Goal: Information Seeking & Learning: Learn about a topic

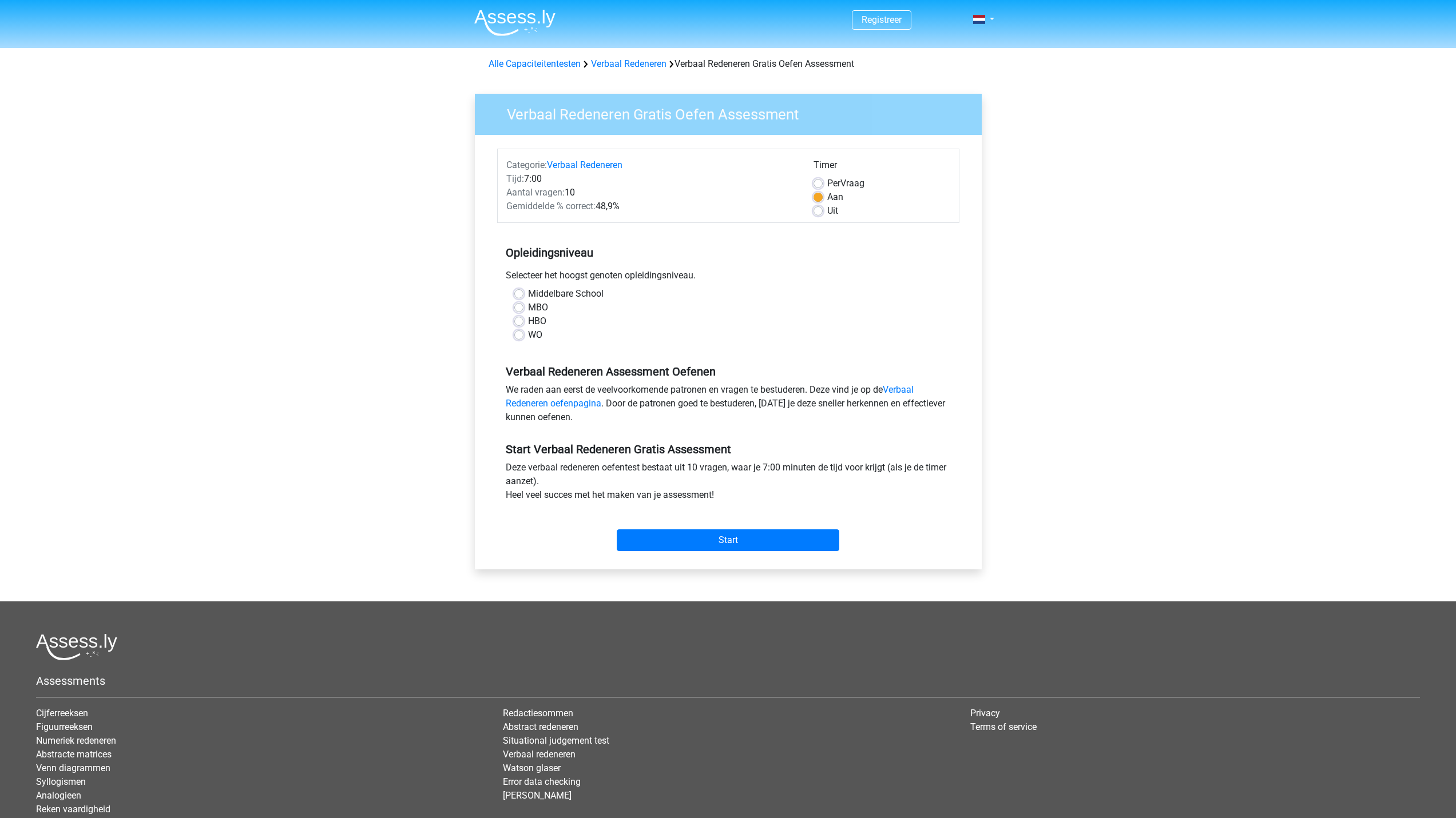
click at [528, 294] on label "Middelbare School" at bounding box center [566, 294] width 75 height 14
click at [517, 294] on input "Middelbare School" at bounding box center [518, 293] width 9 height 12
radio input "true"
click at [528, 307] on label "MBO" at bounding box center [538, 308] width 20 height 14
click at [519, 307] on input "MBO" at bounding box center [518, 307] width 9 height 12
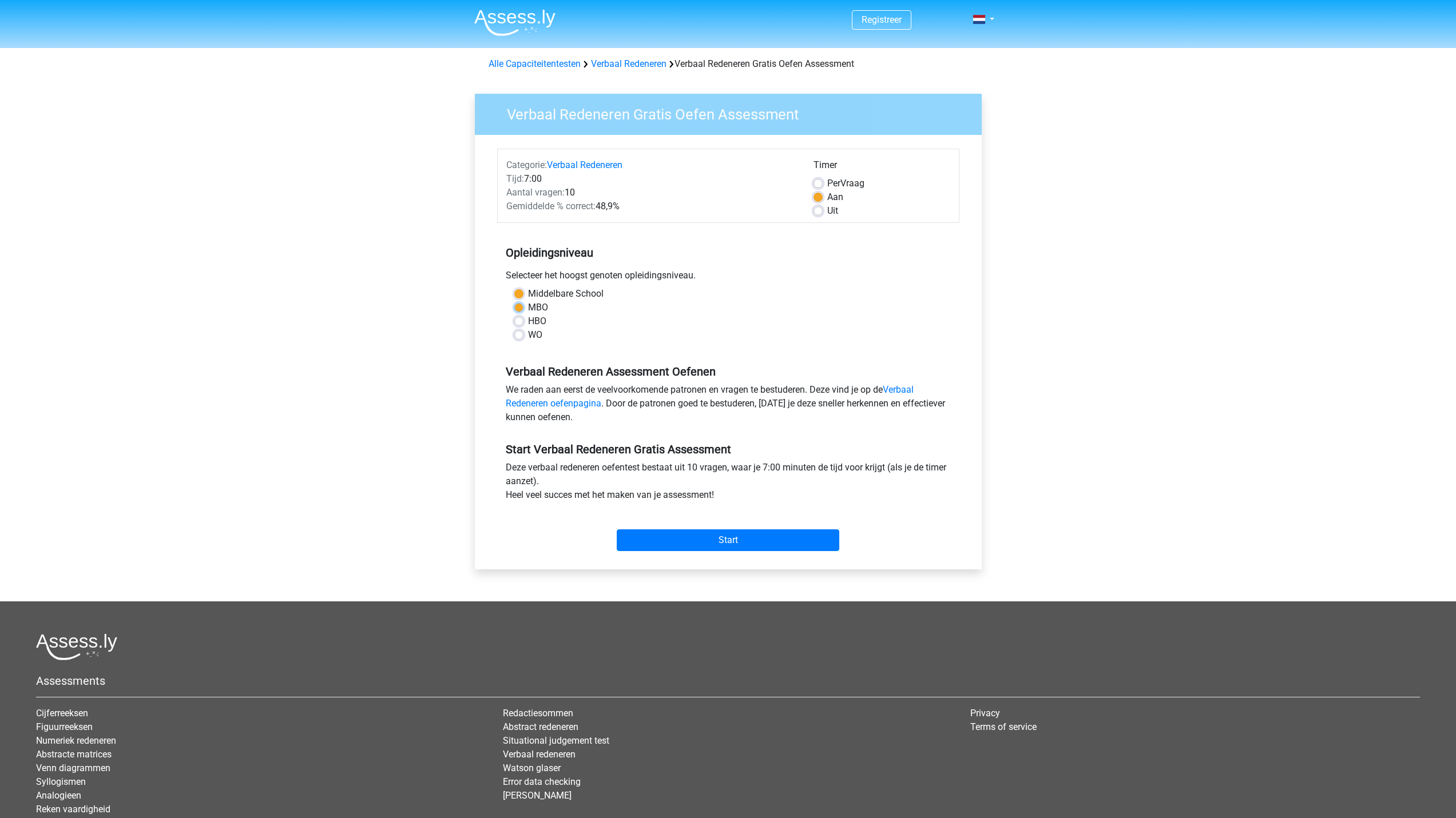
radio input "true"
click at [720, 534] on input "Start" at bounding box center [727, 541] width 223 height 22
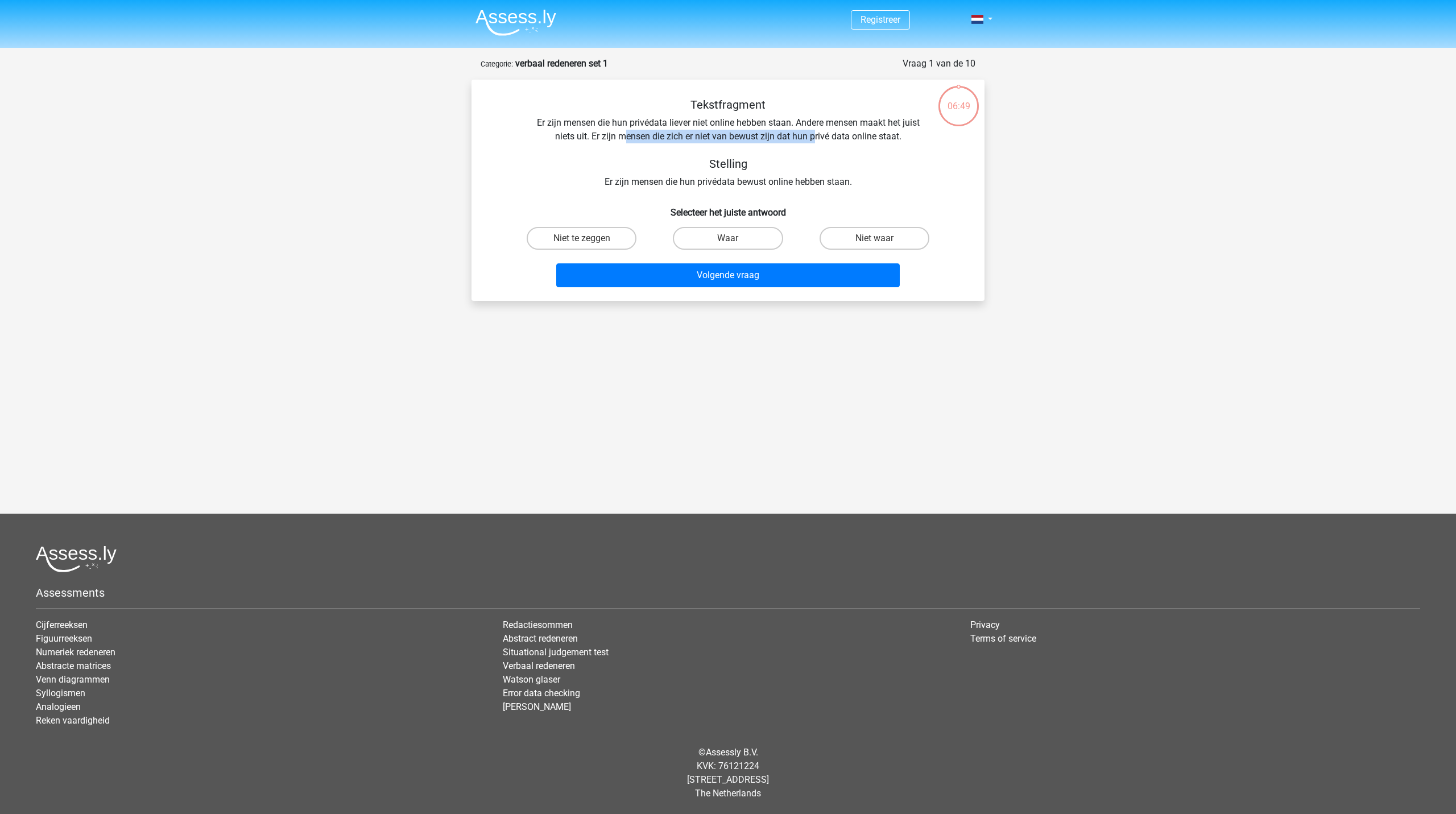
drag, startPoint x: 642, startPoint y: 135, endPoint x: 817, endPoint y: 135, distance: 175.0
click at [817, 135] on div "Tekstfragment Er zijn mensen die hun privédata liever niet online hebben staan.…" at bounding box center [728, 143] width 477 height 91
click at [721, 241] on label "Waar" at bounding box center [727, 237] width 109 height 23
click at [728, 241] on input "Waar" at bounding box center [732, 242] width 8 height 8
radio input "true"
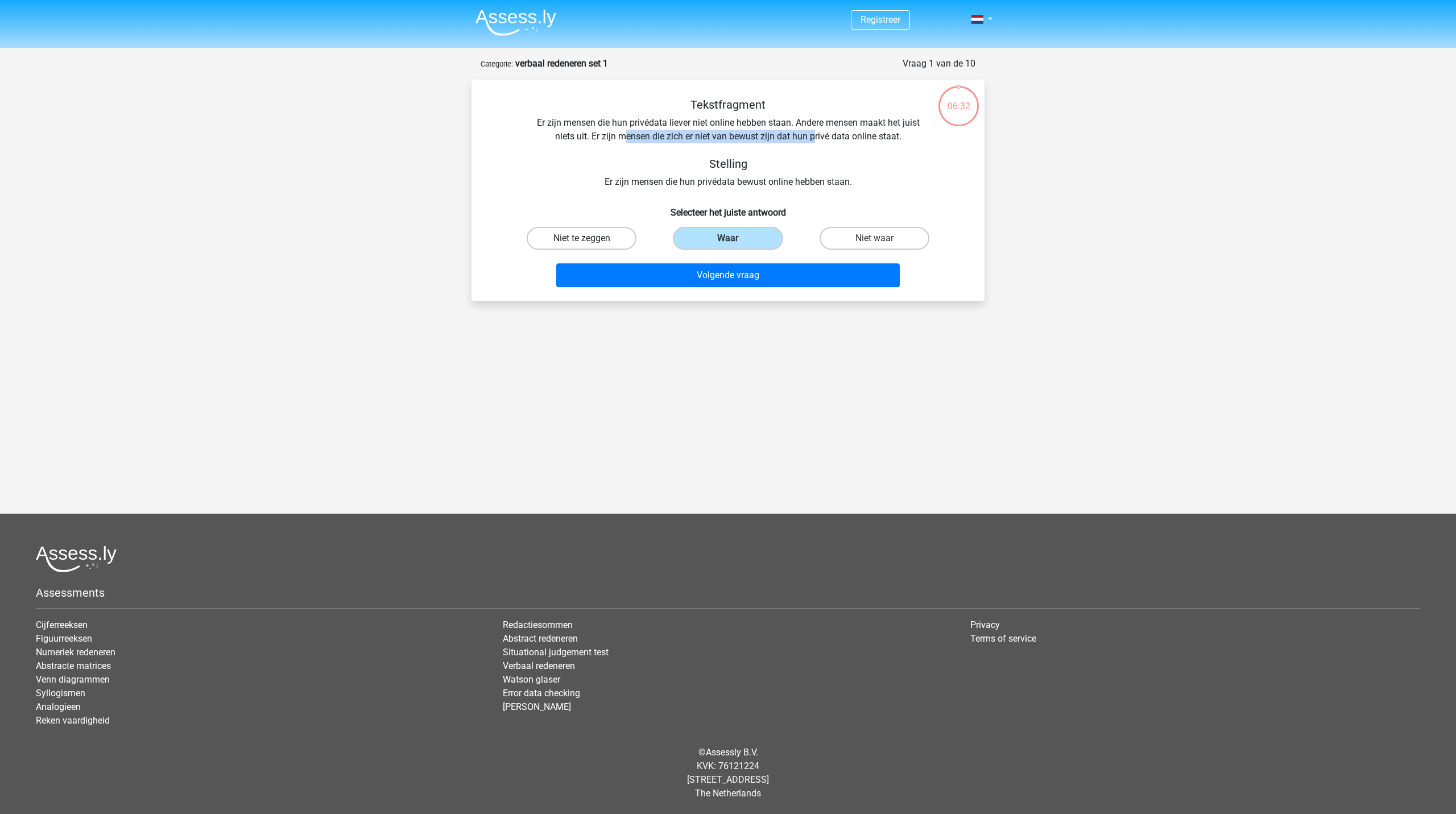
click at [603, 243] on label "Niet te zeggen" at bounding box center [581, 237] width 109 height 23
click at [589, 243] on input "Niet te zeggen" at bounding box center [586, 242] width 8 height 8
radio input "true"
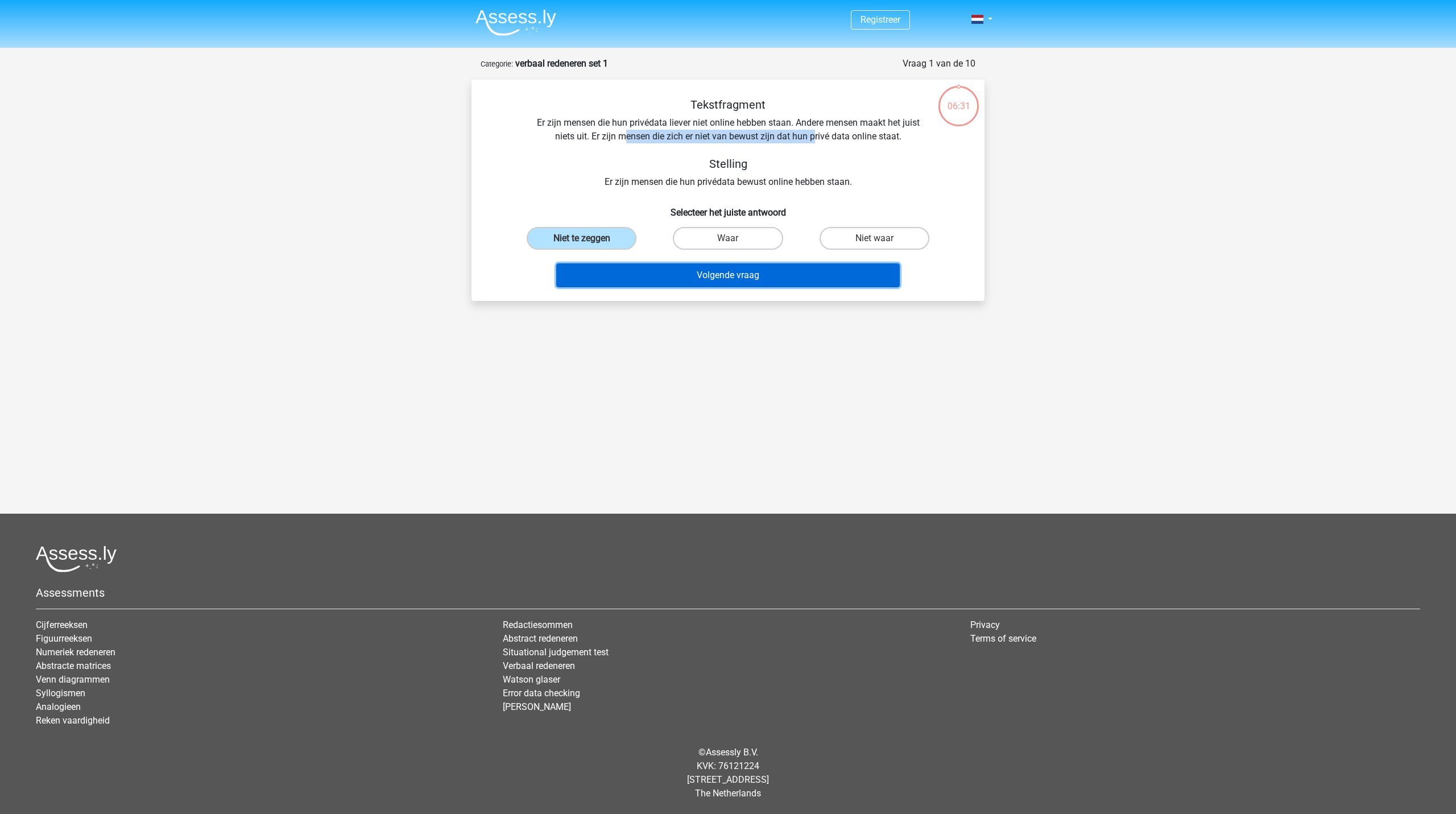
click at [704, 277] on button "Volgende vraag" at bounding box center [728, 275] width 344 height 24
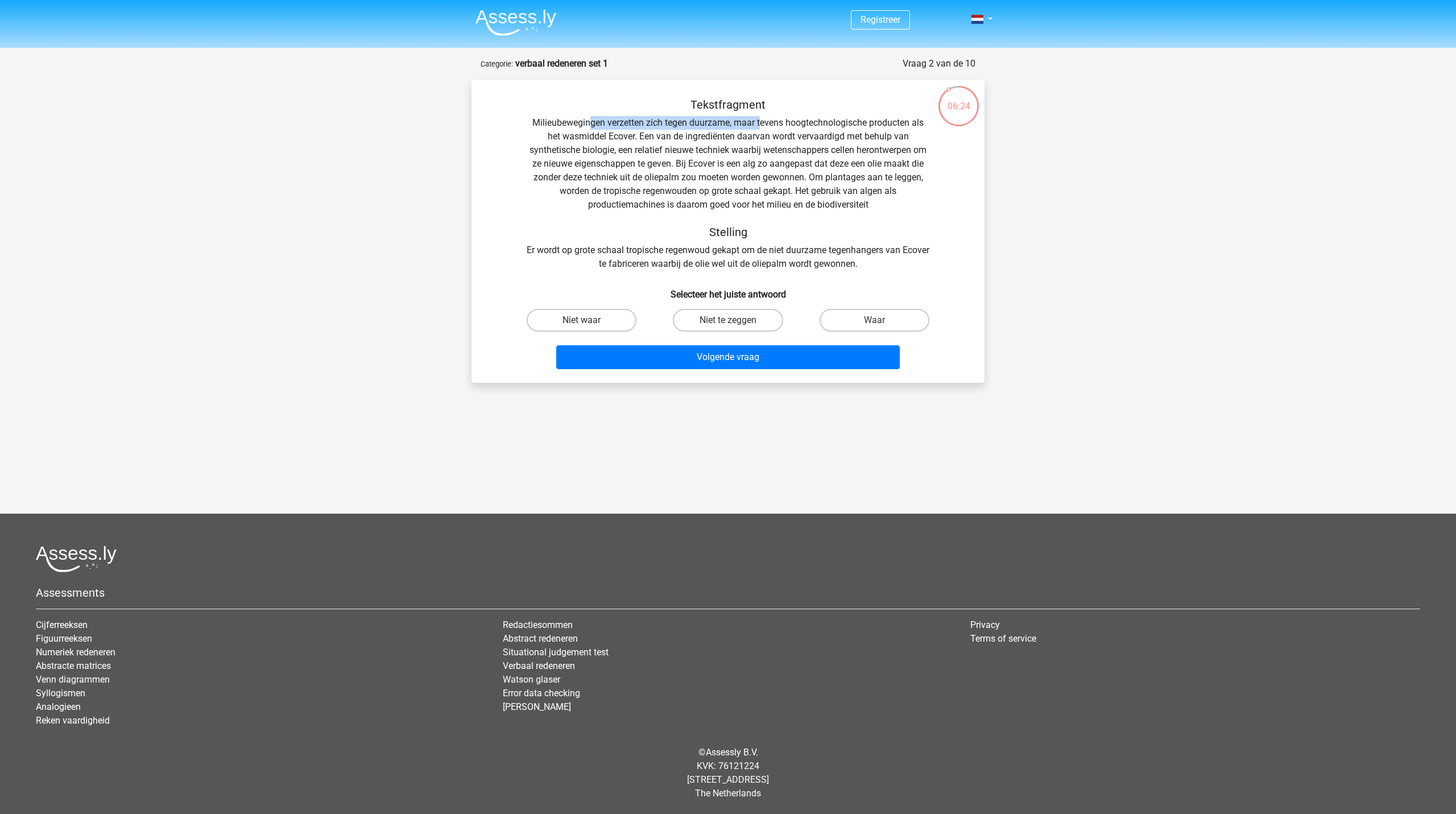
drag, startPoint x: 603, startPoint y: 122, endPoint x: 761, endPoint y: 123, distance: 158.0
click at [761, 123] on div "Tekstfragment Milieubewegingen verzetten zich tegen duurzame, maar tevens hoogt…" at bounding box center [728, 184] width 477 height 173
drag, startPoint x: 938, startPoint y: 320, endPoint x: 807, endPoint y: 280, distance: 137.0
click at [807, 280] on div "Tekstfragment Milieubewegingen verzetten zich tegen duurzame, maar tevens hoogt…" at bounding box center [728, 236] width 504 height 276
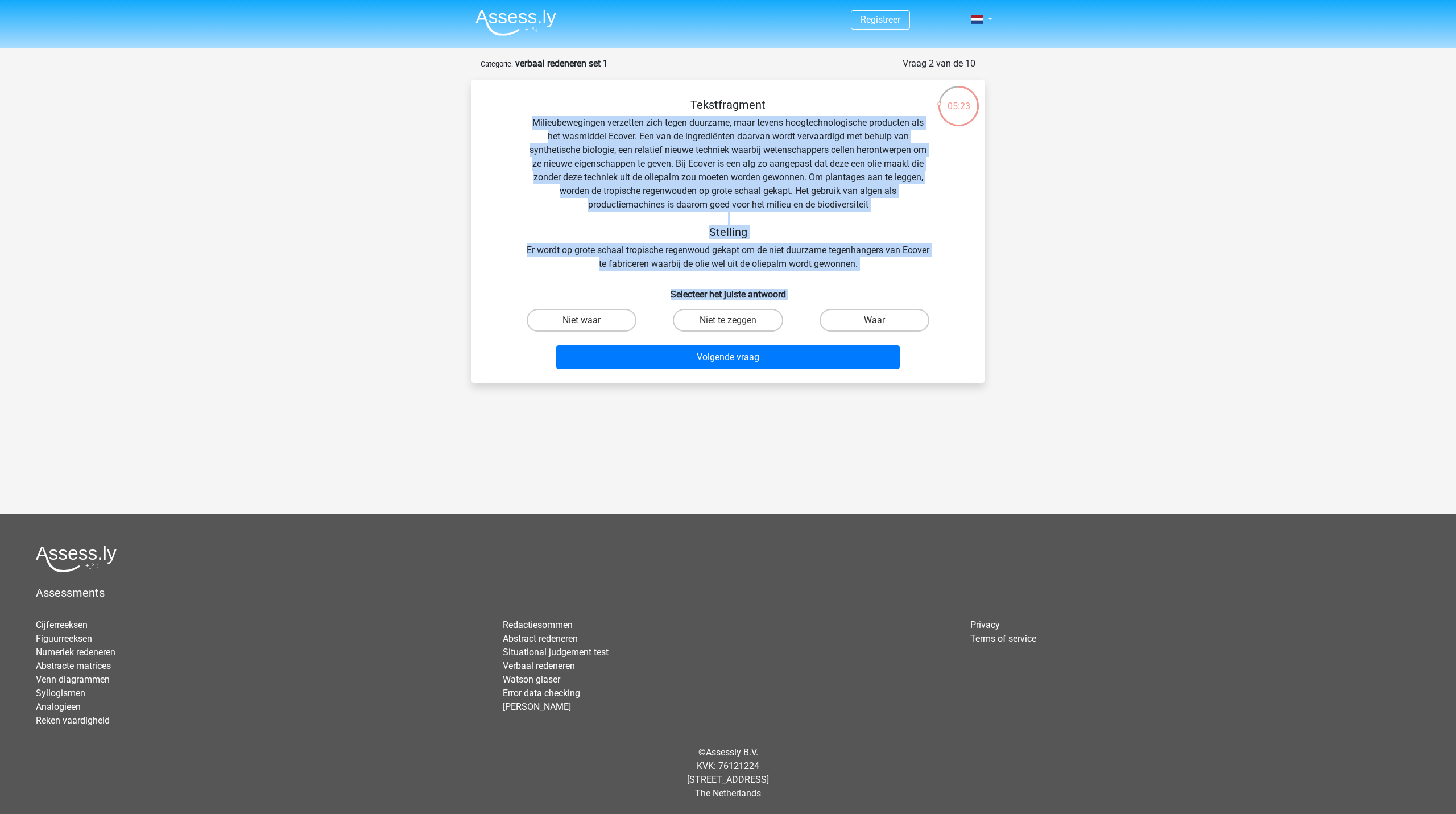
drag, startPoint x: 529, startPoint y: 120, endPoint x: 940, endPoint y: 338, distance: 465.2
click at [940, 338] on div "Tekstfragment Milieubewegingen verzetten zich tegen duurzame, maar tevens hoogt…" at bounding box center [728, 236] width 504 height 276
copy div "Milieubewegingen verzetten zich tegen duurzame, maar tevens hoogtechnologische …"
click at [1016, 320] on div "Registreer Nederlands English" at bounding box center [728, 355] width 1456 height 711
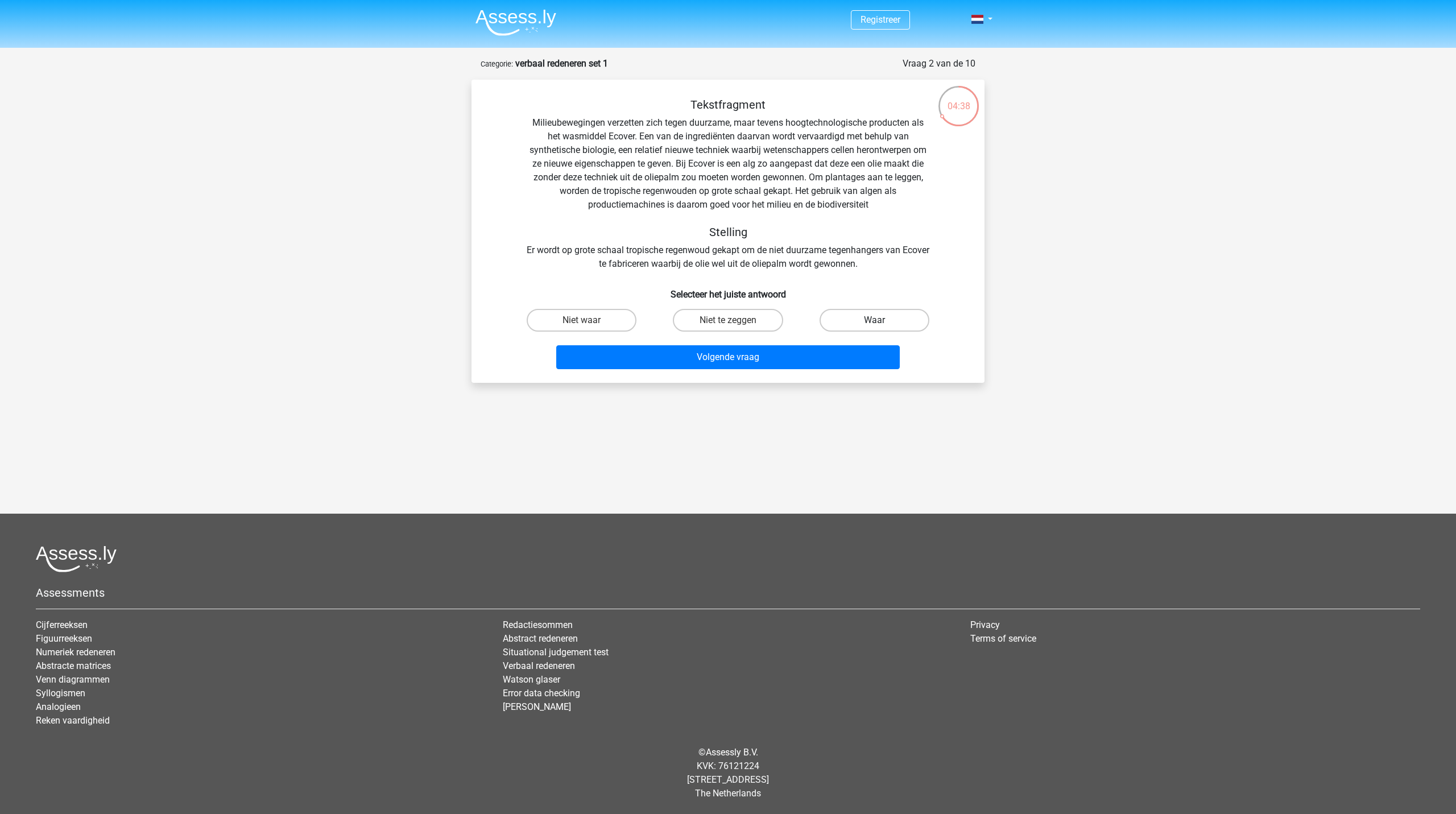
click at [867, 317] on label "Waar" at bounding box center [874, 320] width 109 height 23
click at [875, 320] on input "Waar" at bounding box center [879, 324] width 8 height 8
radio input "true"
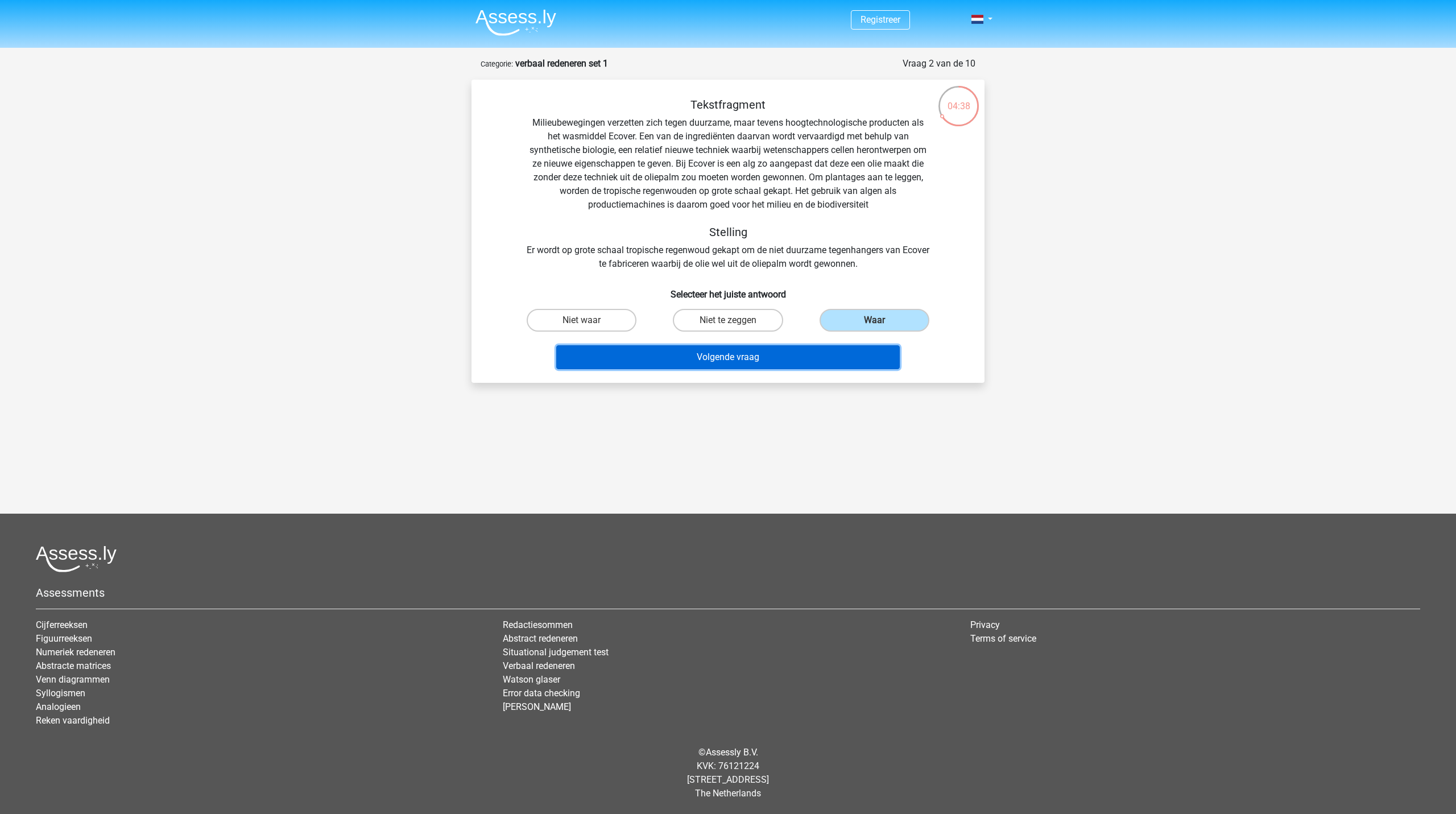
click at [840, 359] on button "Volgende vraag" at bounding box center [728, 358] width 344 height 24
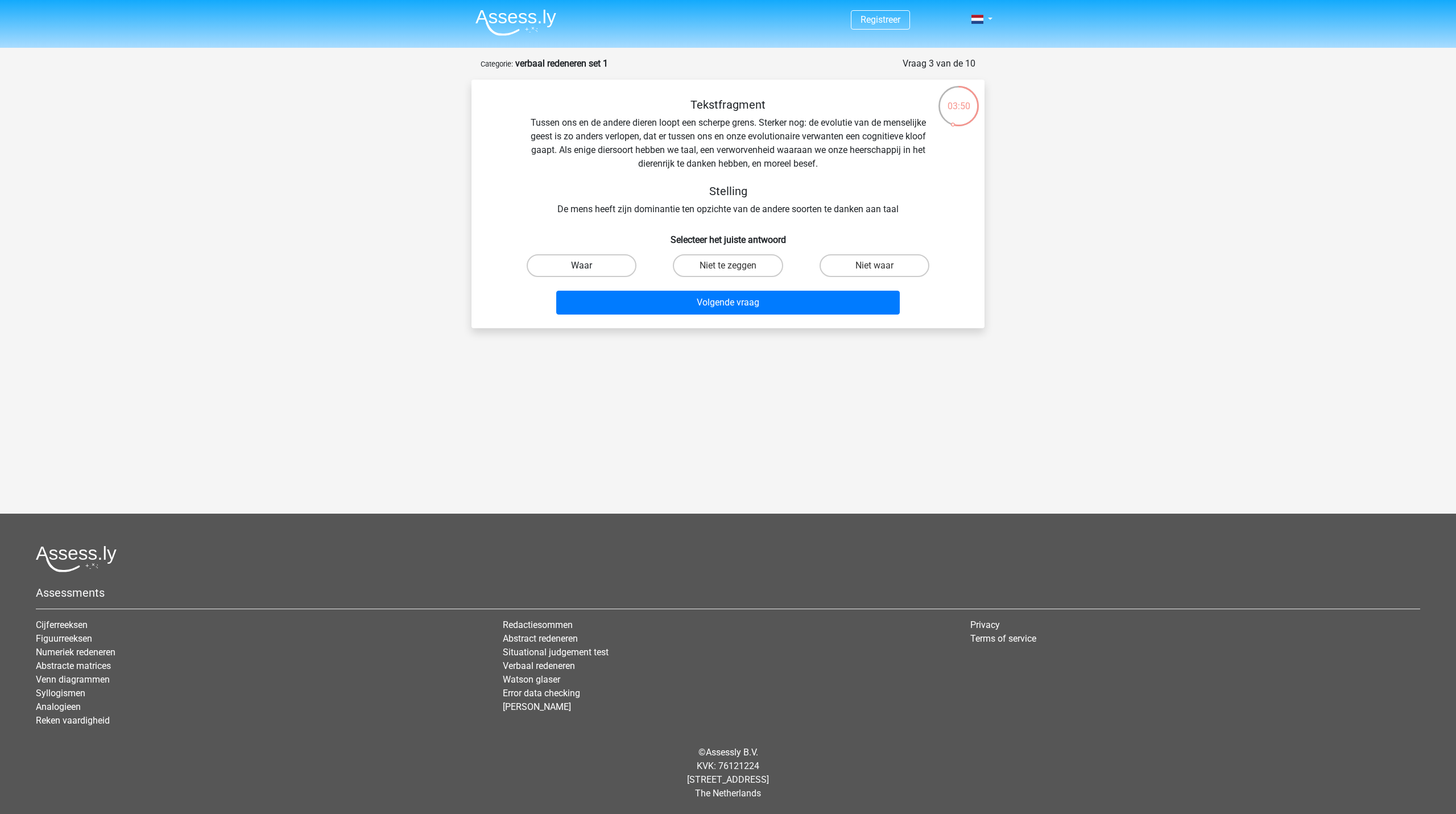
click at [587, 264] on label "Waar" at bounding box center [581, 265] width 109 height 23
click at [587, 266] on input "Waar" at bounding box center [586, 270] width 8 height 8
radio input "true"
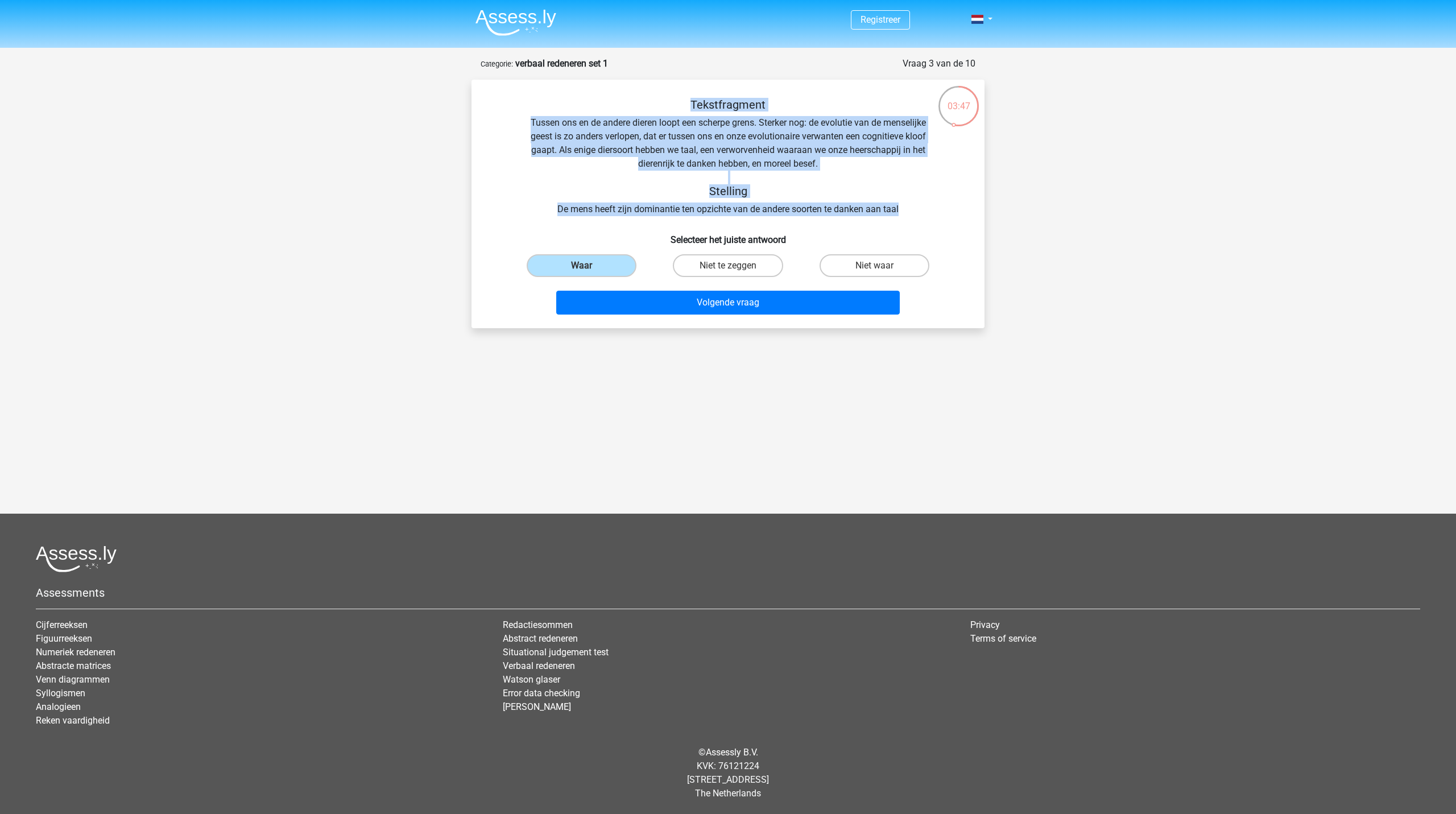
drag, startPoint x: 910, startPoint y: 211, endPoint x: 517, endPoint y: 105, distance: 407.0
click at [517, 105] on div "Tekstfragment Tussen ons en de andere dieren loopt een scherpe grens. Sterker n…" at bounding box center [728, 157] width 477 height 118
copy div "Tekstfragment Tussen ons en de andere dieren loopt een scherpe grens. Sterker n…"
click at [666, 305] on button "Volgende vraag" at bounding box center [728, 303] width 344 height 24
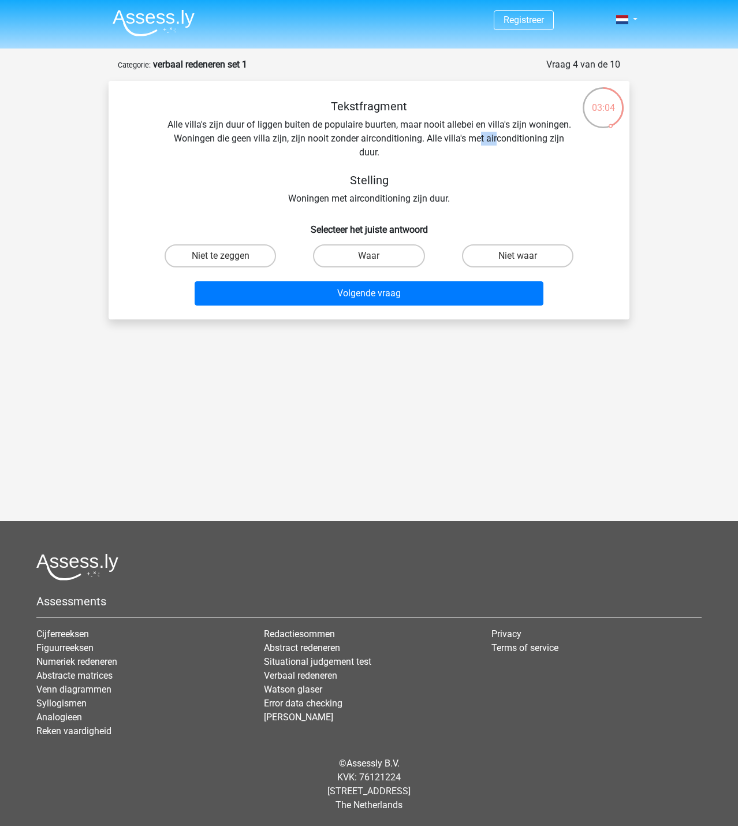
drag, startPoint x: 482, startPoint y: 136, endPoint x: 499, endPoint y: 140, distance: 18.4
click at [499, 140] on div "Tekstfragment Alle villa's zijn duur of liggen buiten de populaire buurten, maa…" at bounding box center [369, 152] width 484 height 106
click at [506, 248] on label "Niet waar" at bounding box center [517, 255] width 111 height 23
click at [517, 256] on input "Niet waar" at bounding box center [521, 260] width 8 height 8
radio input "true"
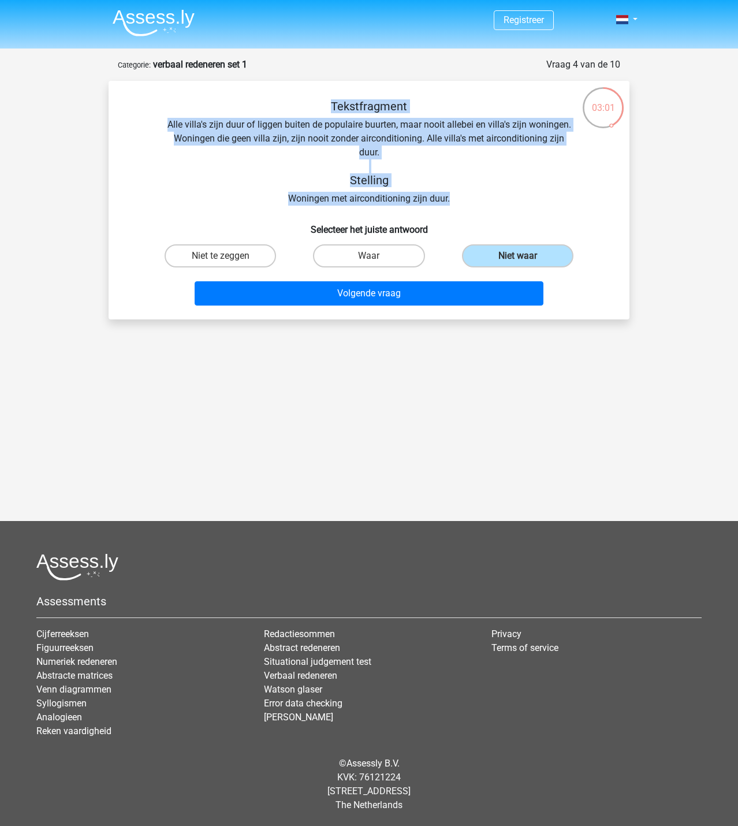
drag, startPoint x: 454, startPoint y: 199, endPoint x: 181, endPoint y: 113, distance: 285.6
click at [181, 113] on div "Tekstfragment Alle villa's zijn duur of liggen buiten de populaire buurten, maa…" at bounding box center [369, 152] width 484 height 106
copy div "Tekstfragment Alle villa's zijn duur of liggen buiten de populaire buurten, maa…"
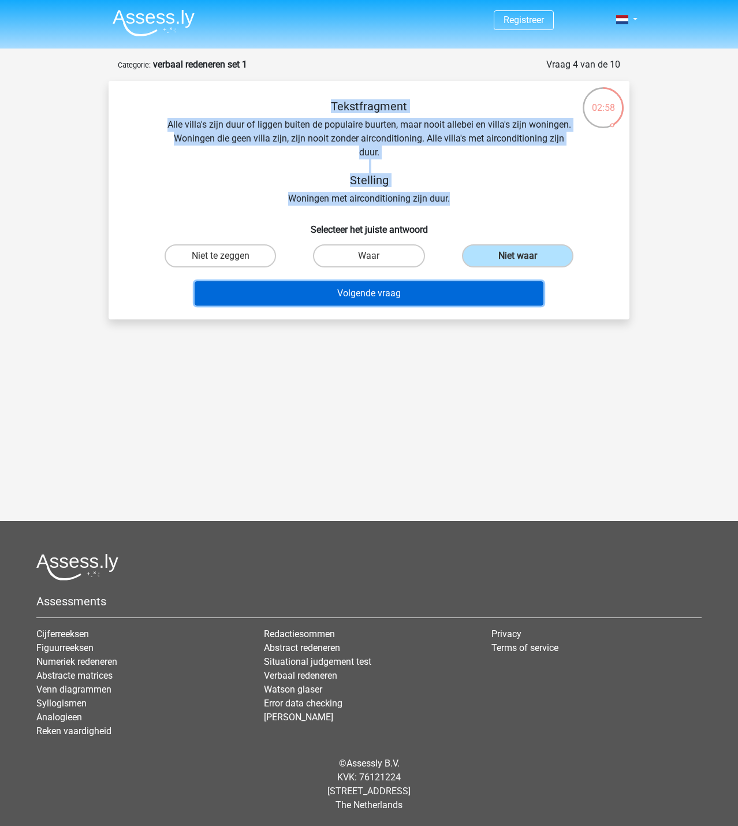
click at [415, 286] on button "Volgende vraag" at bounding box center [369, 293] width 349 height 24
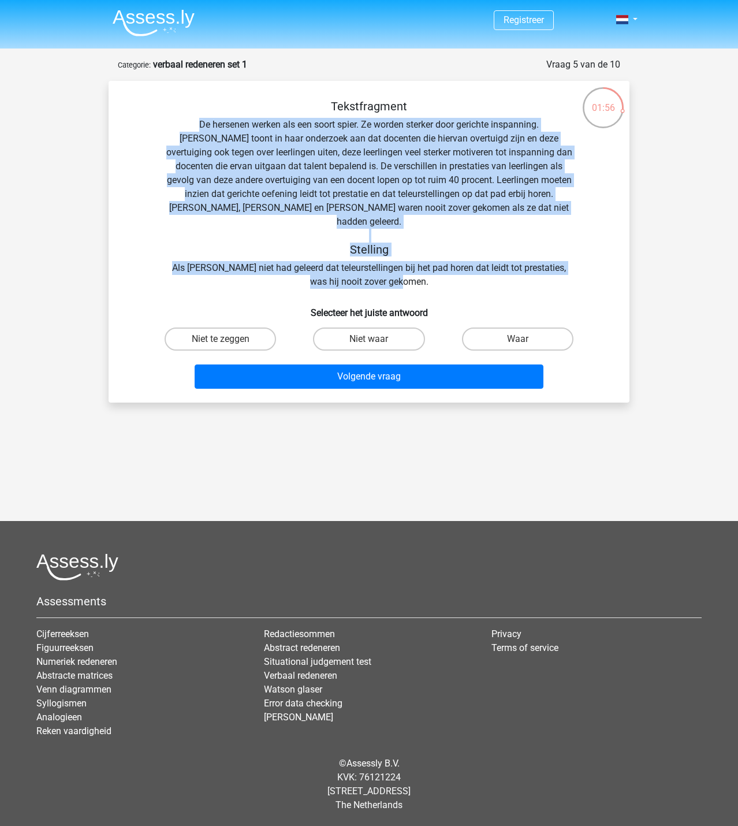
drag, startPoint x: 416, startPoint y: 269, endPoint x: 156, endPoint y: 114, distance: 301.9
click at [156, 114] on div "Tekstfragment De hersenen werken als een soort spier. Ze worden sterker door ge…" at bounding box center [369, 193] width 484 height 189
copy div "De hersenen werken als een soort spier. Ze worden sterker door gerichte inspann…"
click at [532, 327] on label "Waar" at bounding box center [517, 338] width 111 height 23
click at [525, 339] on input "Waar" at bounding box center [521, 343] width 8 height 8
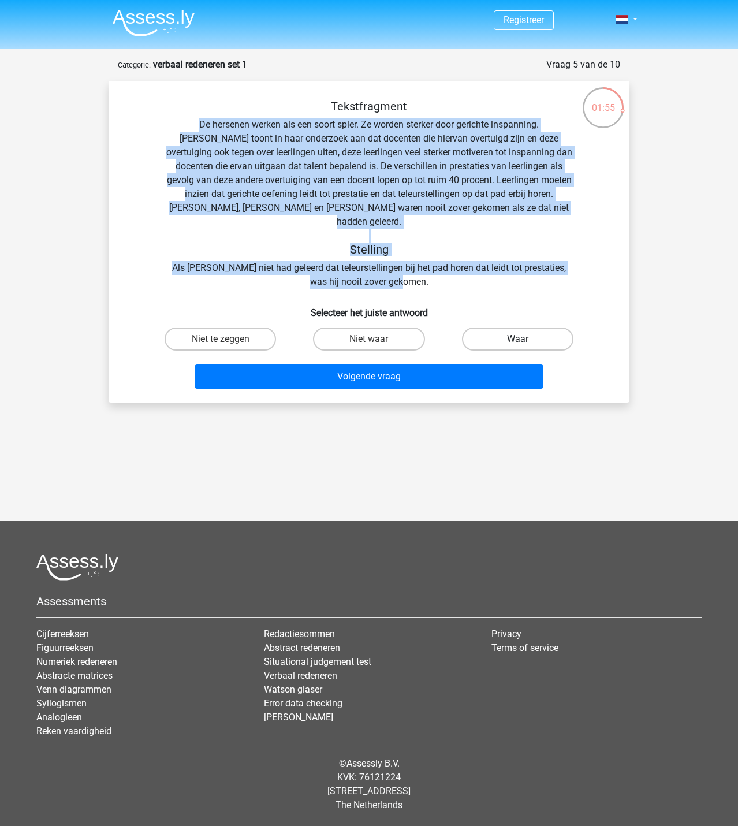
radio input "true"
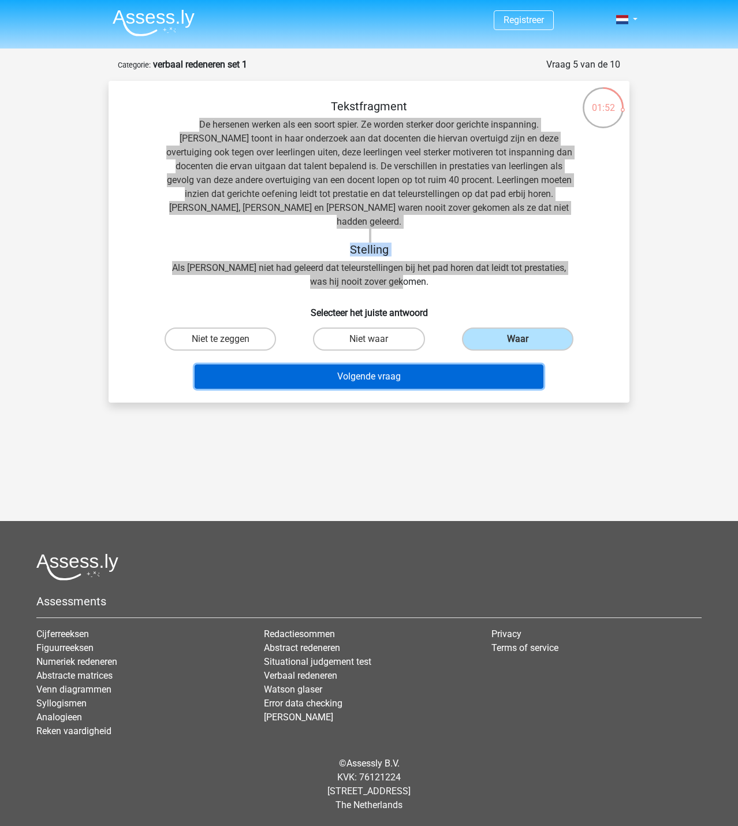
click at [460, 367] on button "Volgende vraag" at bounding box center [369, 376] width 349 height 24
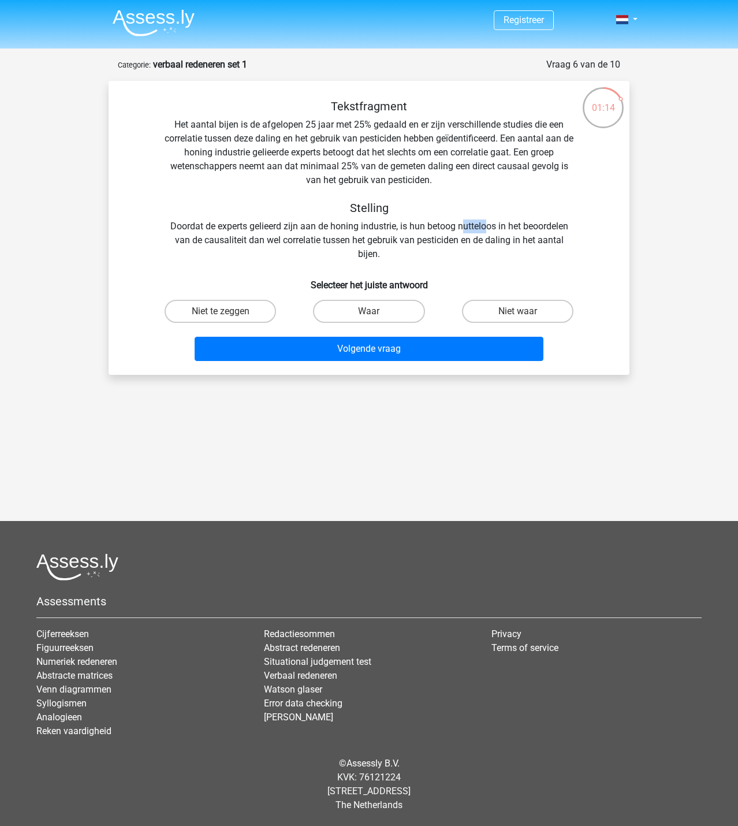
drag, startPoint x: 469, startPoint y: 226, endPoint x: 486, endPoint y: 228, distance: 16.8
click at [486, 228] on div "Tekstfragment Het aantal bijen is de afgelopen 25 jaar met 25% gedaald en er zi…" at bounding box center [369, 180] width 484 height 162
drag, startPoint x: 288, startPoint y: 241, endPoint x: 325, endPoint y: 240, distance: 37.0
click at [292, 241] on div "Tekstfragment Het aantal bijen is de afgelopen 25 jaar met 25% gedaald en er zi…" at bounding box center [369, 180] width 484 height 162
drag, startPoint x: 344, startPoint y: 240, endPoint x: 354, endPoint y: 240, distance: 9.8
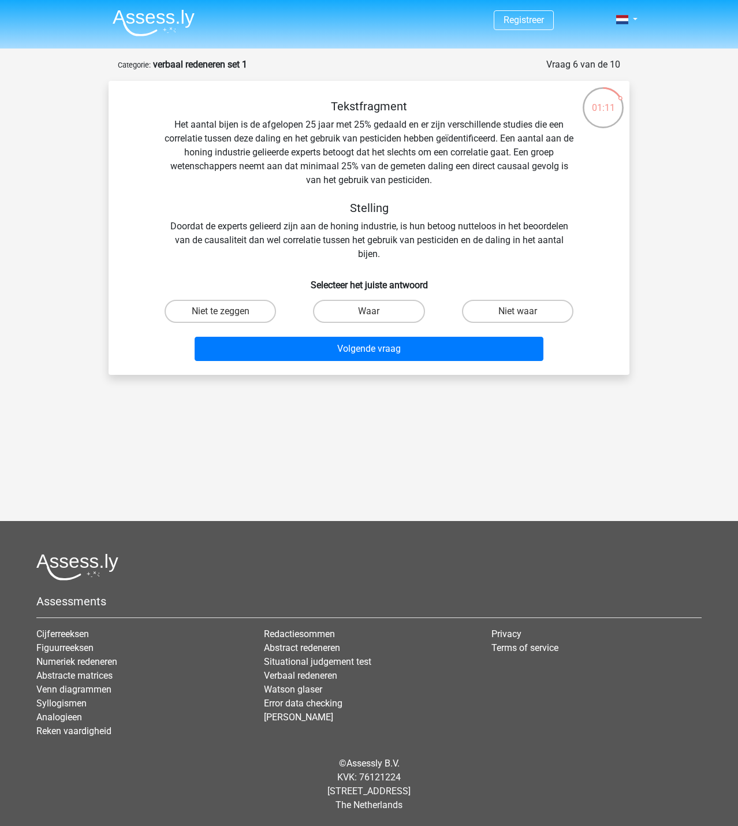
click at [345, 240] on div "Tekstfragment Het aantal bijen is de afgelopen 25 jaar met 25% gedaald en er zi…" at bounding box center [369, 180] width 484 height 162
click at [395, 310] on label "Waar" at bounding box center [368, 311] width 111 height 23
click at [376, 311] on input "Waar" at bounding box center [373, 315] width 8 height 8
radio input "true"
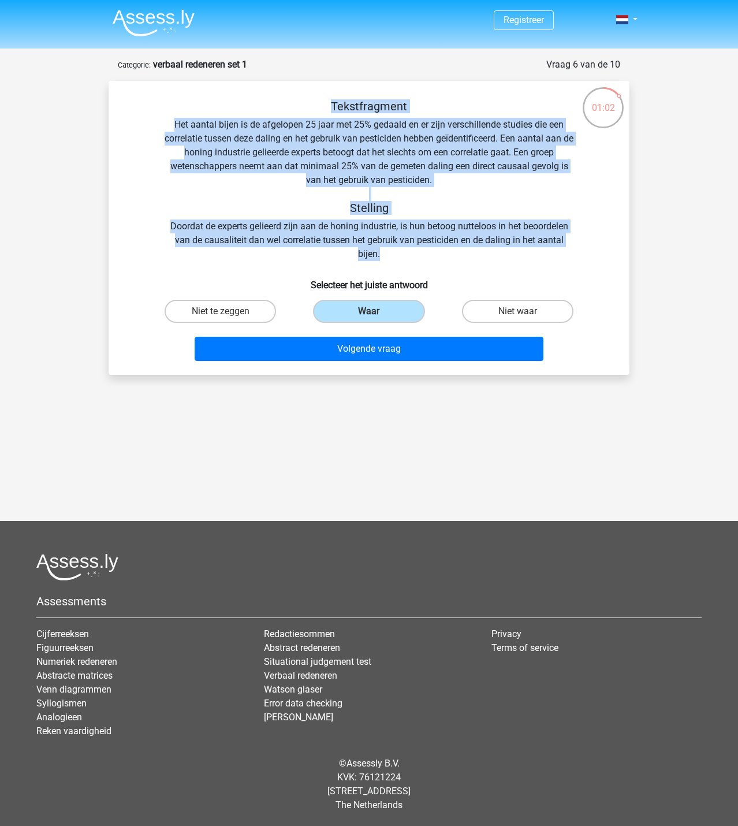
drag, startPoint x: 381, startPoint y: 243, endPoint x: 246, endPoint y: 107, distance: 191.1
click at [246, 107] on div "Tekstfragment Het aantal bijen is de afgelopen 25 jaar met 25% gedaald en er zi…" at bounding box center [369, 180] width 484 height 162
copy div "Tekstfragment Het aantal bijen is de afgelopen 25 jaar met 25% gedaald en er zi…"
click at [530, 174] on div "Tekstfragment Het aantal bijen is de afgelopen 25 jaar met 25% gedaald en er zi…" at bounding box center [369, 180] width 484 height 162
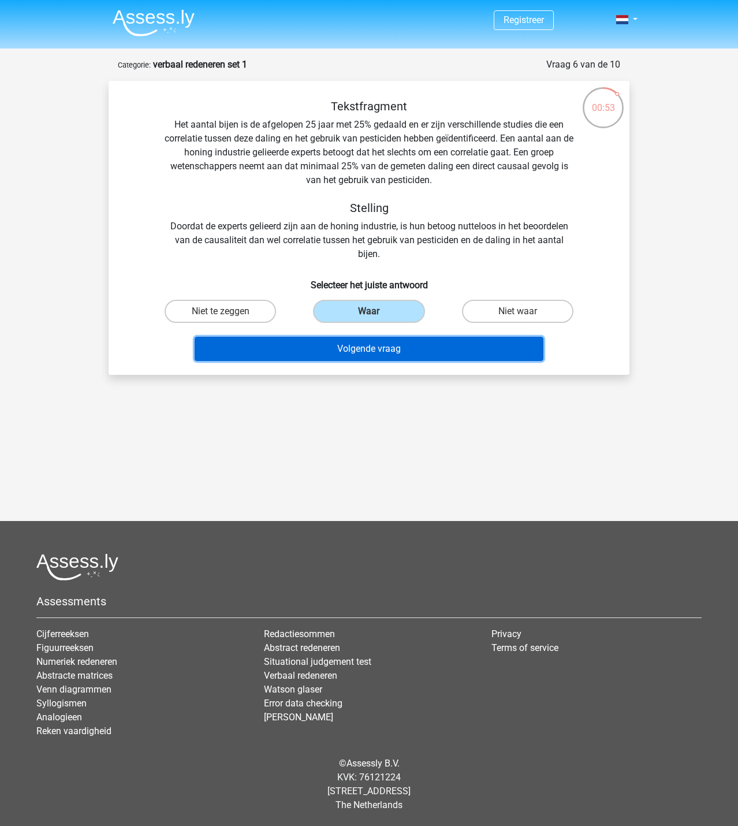
click at [501, 345] on button "Volgende vraag" at bounding box center [369, 349] width 349 height 24
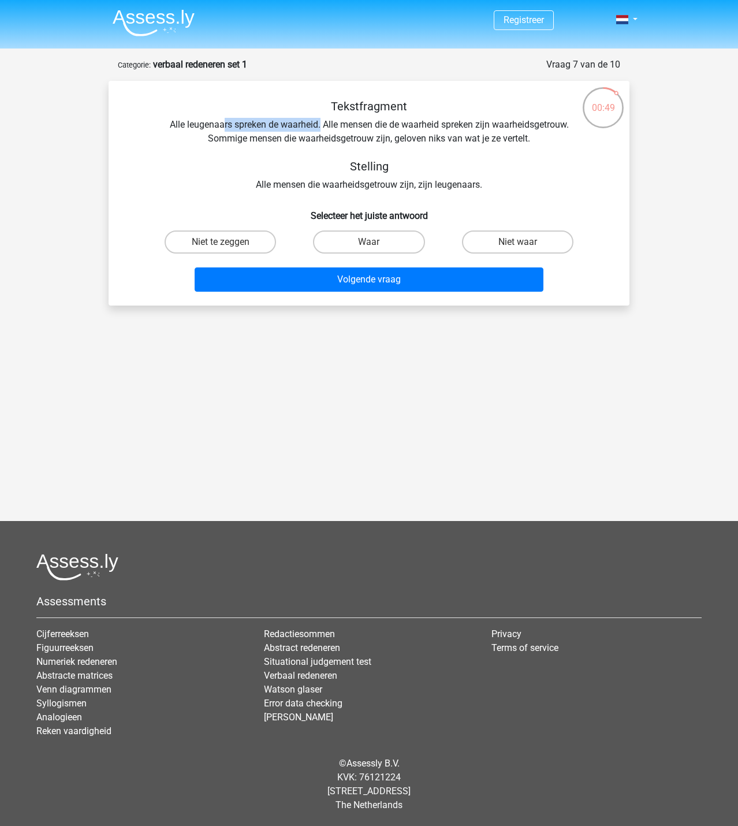
drag, startPoint x: 232, startPoint y: 126, endPoint x: 320, endPoint y: 123, distance: 87.8
click at [320, 123] on div "Tekstfragment Alle leugenaars spreken de waarheid. Alle mensen die de waarheid …" at bounding box center [369, 145] width 484 height 92
drag, startPoint x: 338, startPoint y: 137, endPoint x: 407, endPoint y: 139, distance: 68.7
click at [407, 139] on div "Tekstfragment Alle leugenaars spreken de waarheid. Alle mensen die de waarheid …" at bounding box center [369, 145] width 484 height 92
click at [507, 247] on label "Niet waar" at bounding box center [517, 241] width 111 height 23
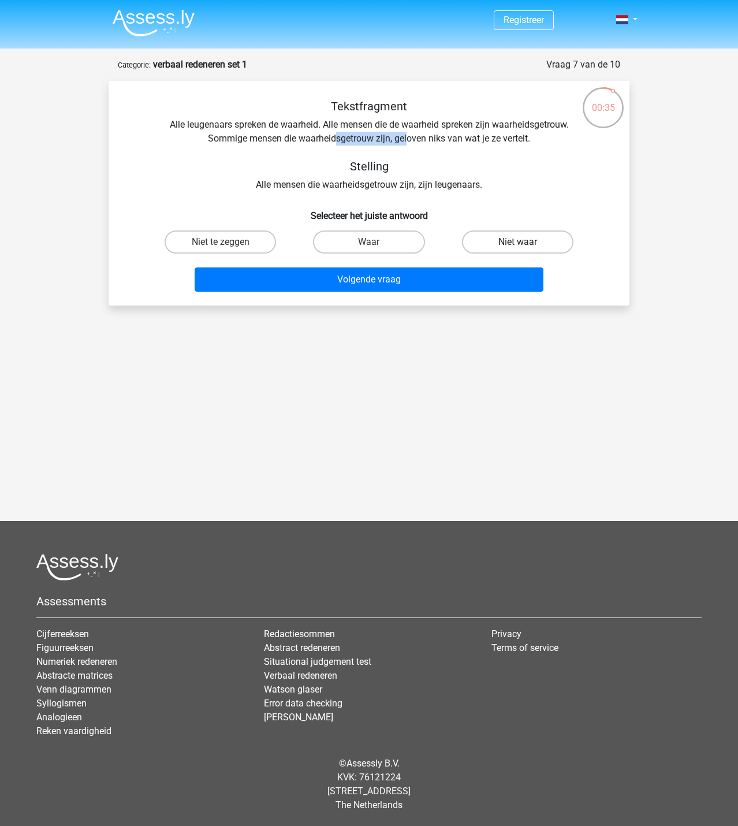
click at [517, 247] on input "Niet waar" at bounding box center [521, 246] width 8 height 8
radio input "true"
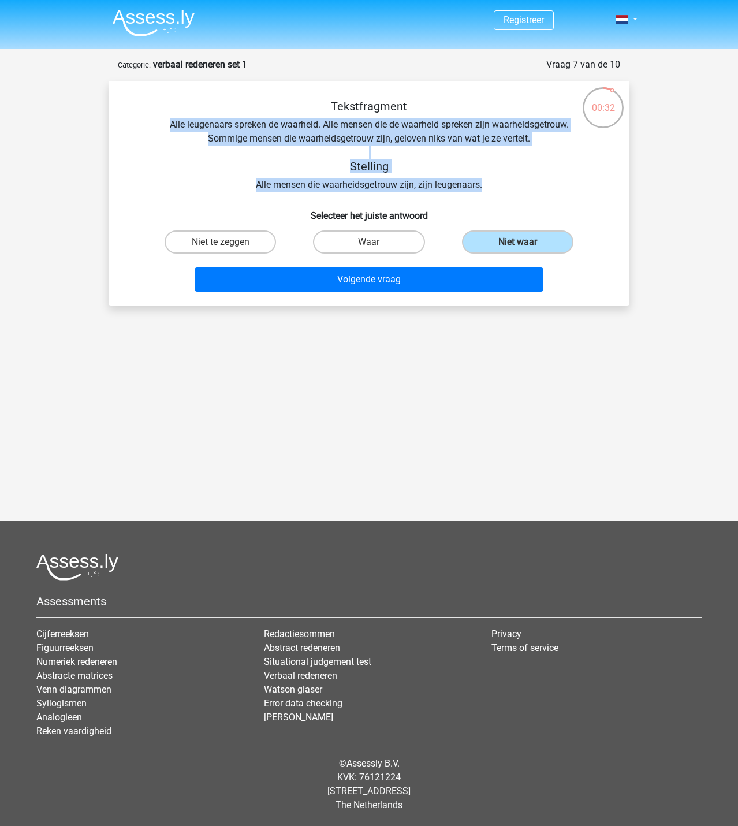
drag, startPoint x: 493, startPoint y: 184, endPoint x: 162, endPoint y: 117, distance: 336.9
click at [162, 117] on div "Tekstfragment Alle leugenaars spreken de waarheid. Alle mensen die de waarheid …" at bounding box center [369, 145] width 484 height 92
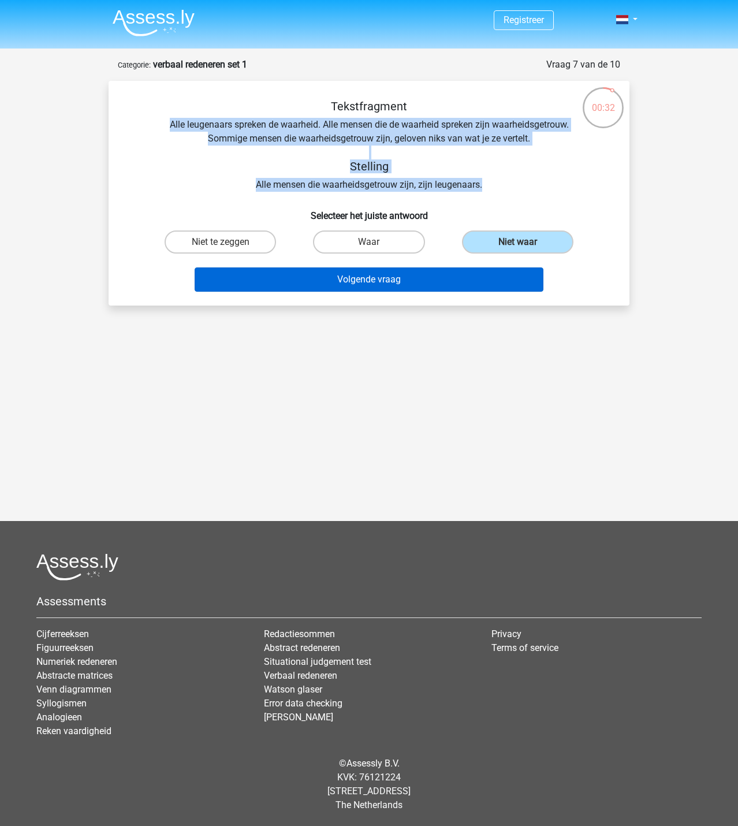
copy div "Alle leugenaars spreken de waarheid. Alle mensen die de waarheid spreken zijn w…"
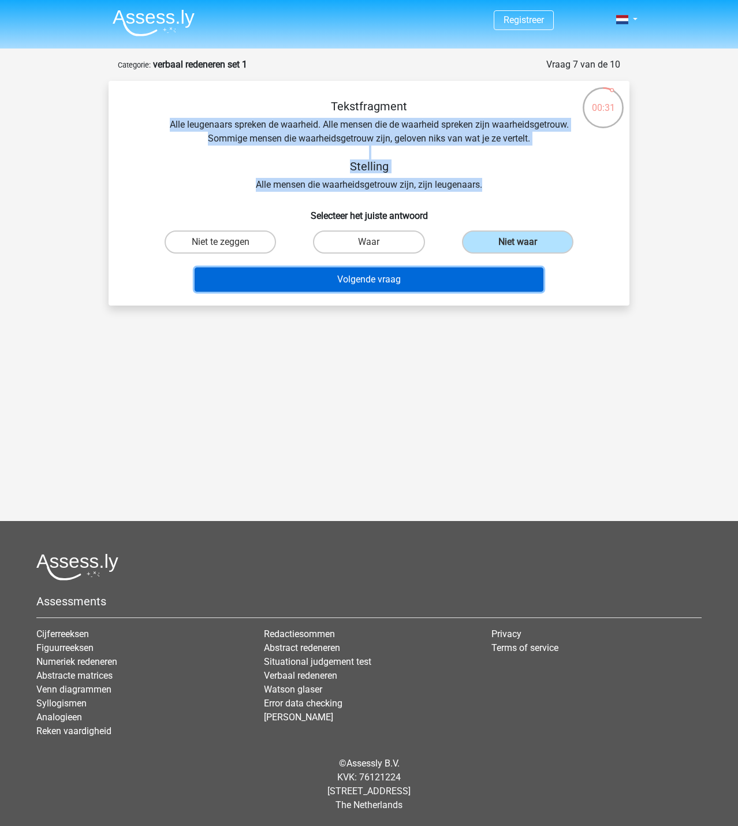
click at [474, 278] on button "Volgende vraag" at bounding box center [369, 279] width 349 height 24
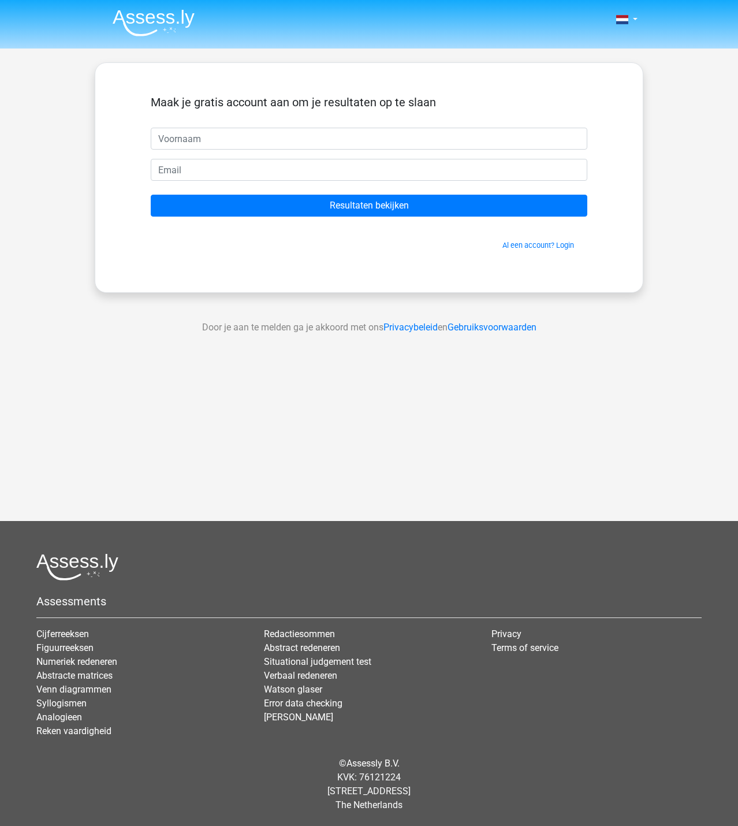
click at [288, 142] on input "text" at bounding box center [369, 139] width 437 height 22
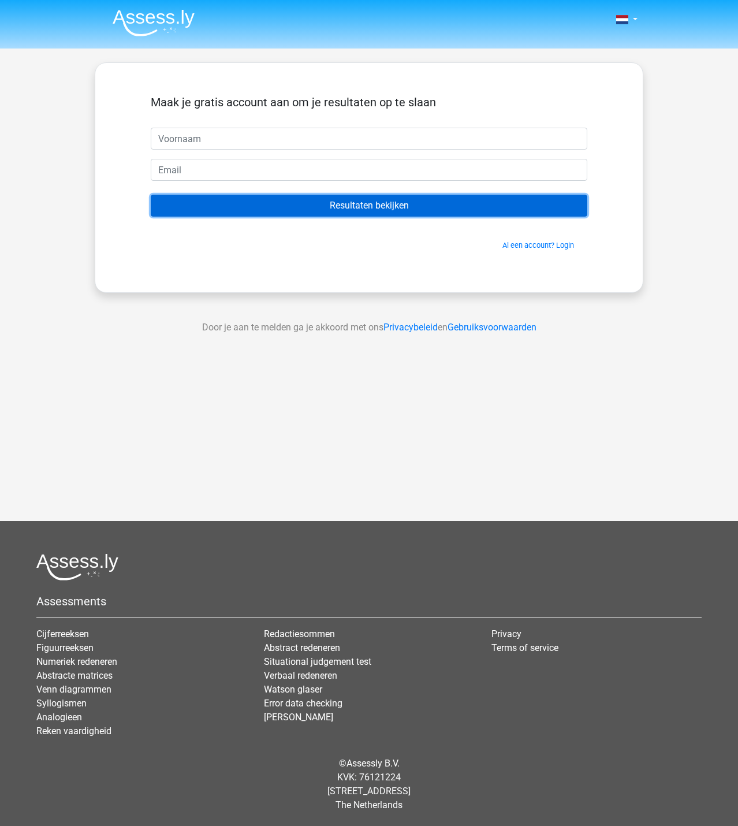
click at [368, 201] on input "Resultaten bekijken" at bounding box center [369, 206] width 437 height 22
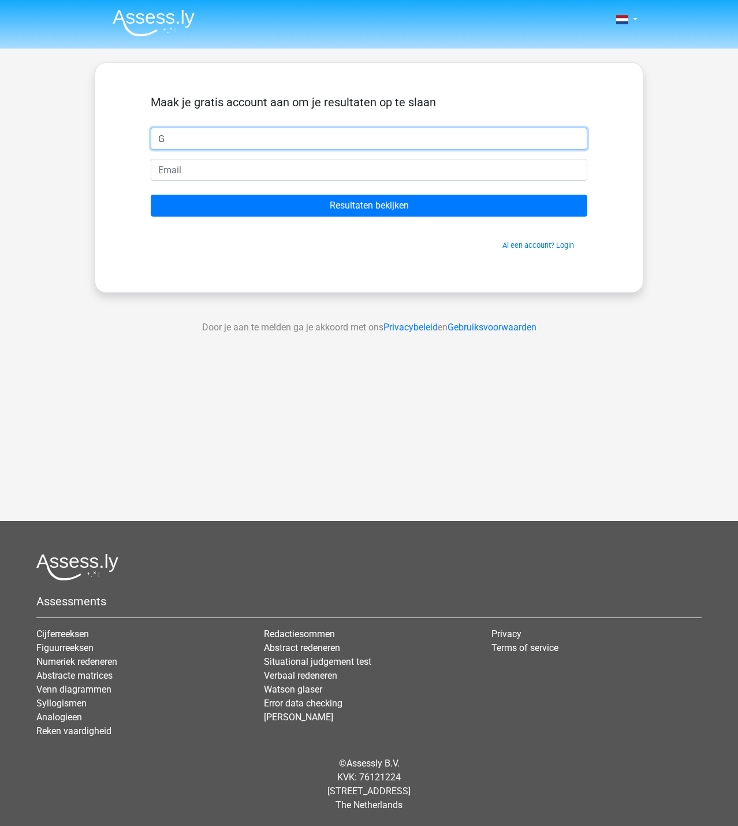
type input "G"
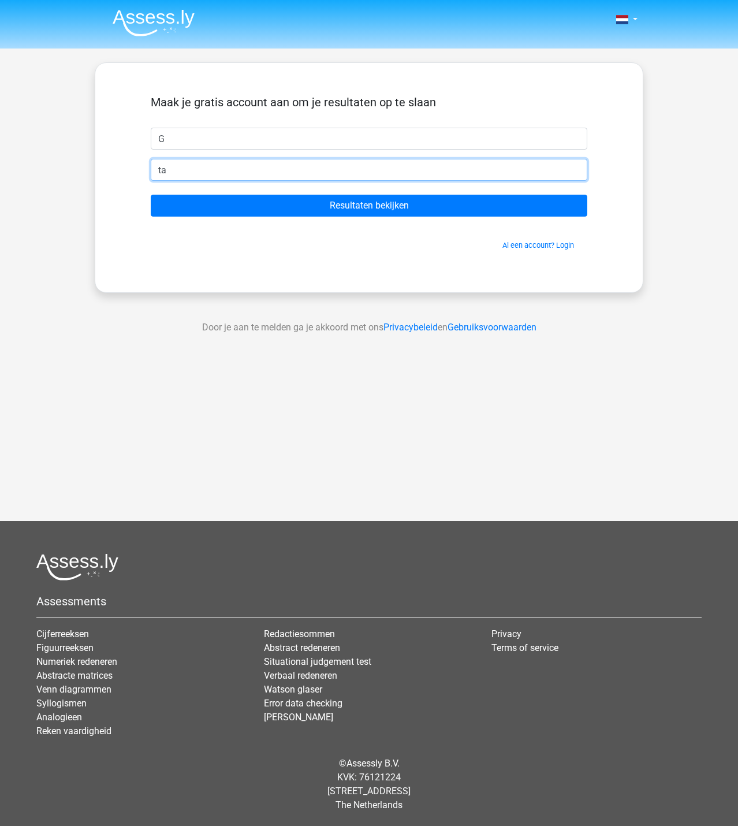
type input "[EMAIL_ADDRESS][DOMAIN_NAME]"
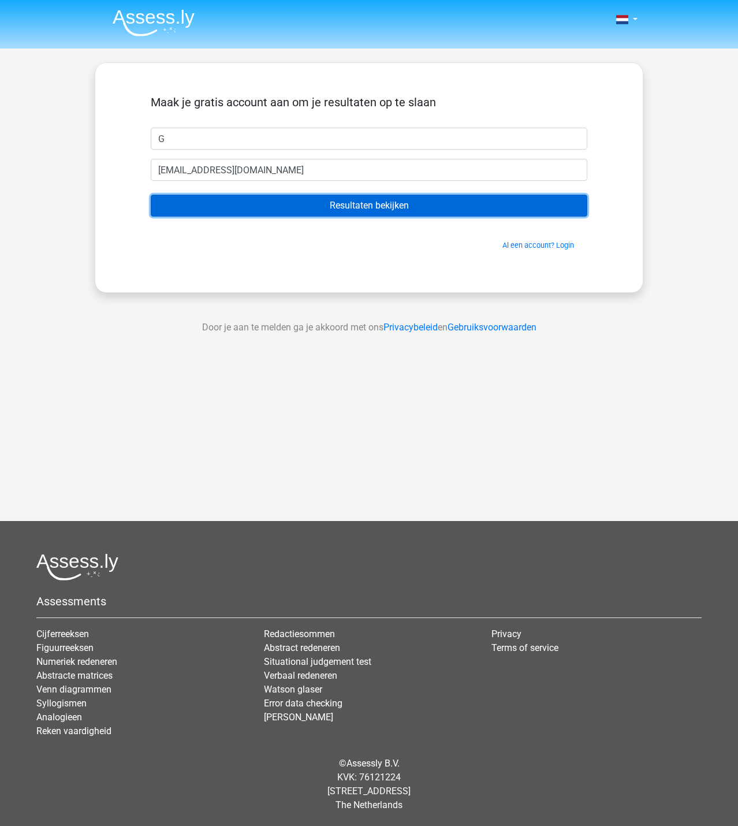
click at [359, 206] on input "Resultaten bekijken" at bounding box center [369, 206] width 437 height 22
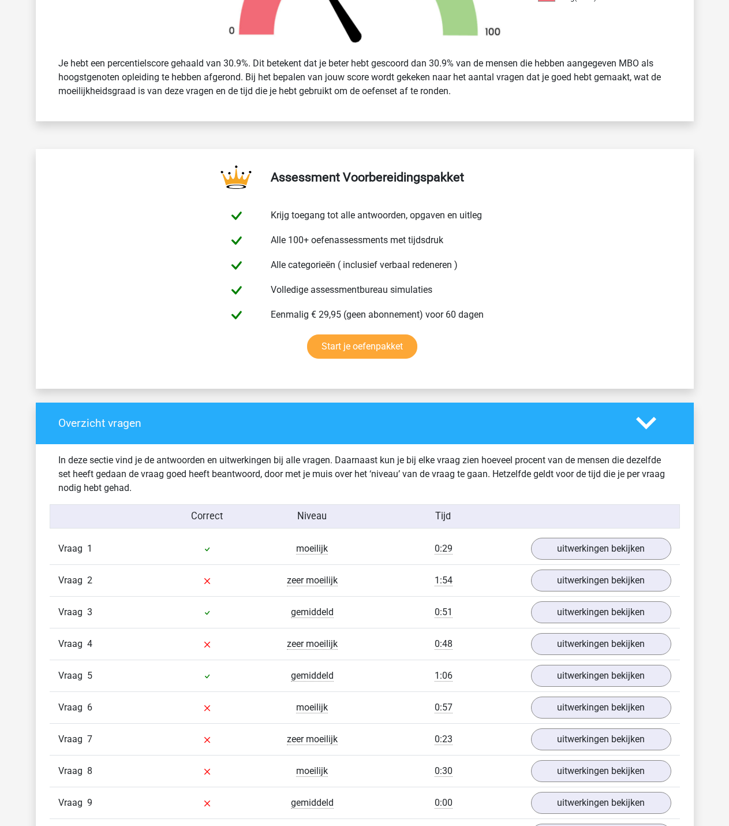
scroll to position [577, 0]
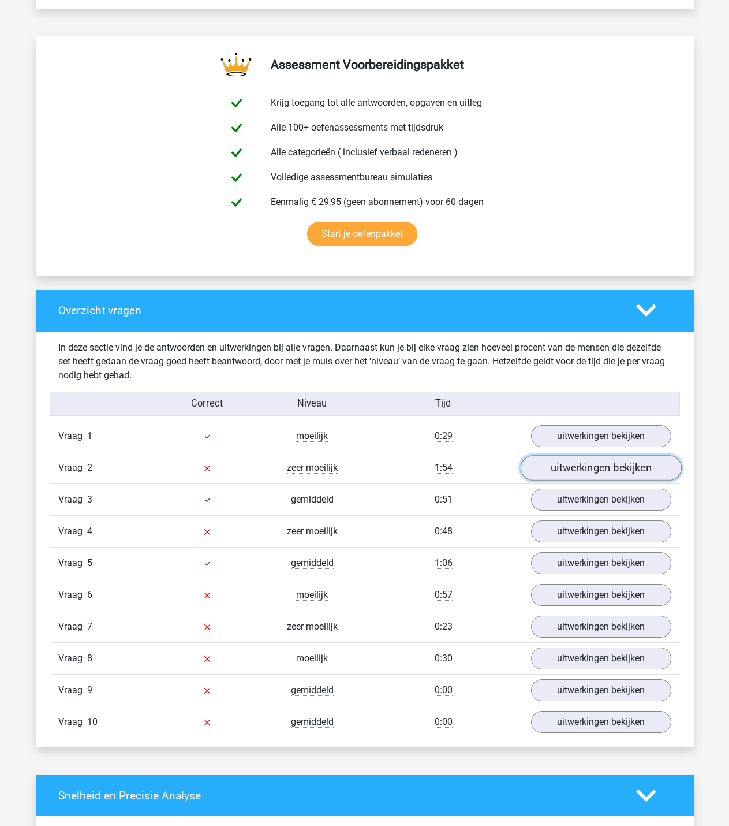
click at [582, 472] on link "uitwerkingen bekijken" at bounding box center [600, 467] width 161 height 25
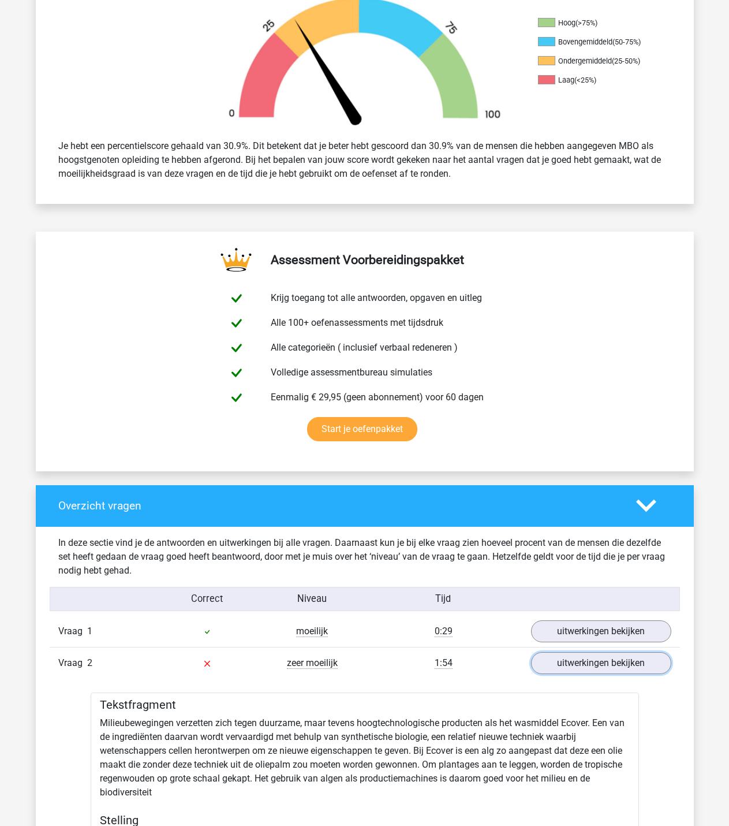
scroll to position [173, 0]
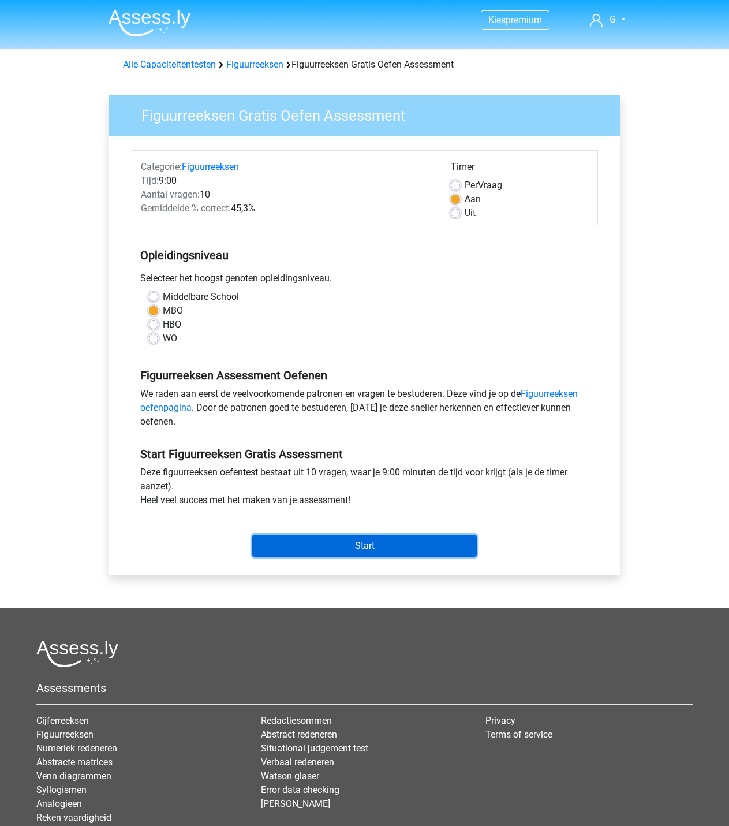
click at [407, 540] on input "Start" at bounding box center [364, 546] width 225 height 22
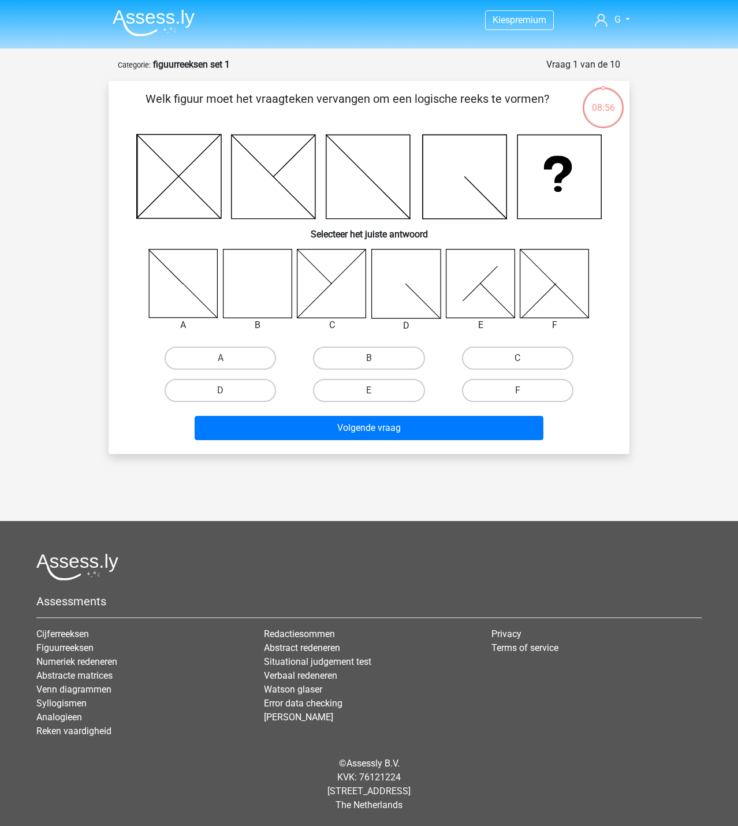
drag, startPoint x: 231, startPoint y: 103, endPoint x: 521, endPoint y: 103, distance: 289.9
click at [521, 103] on p "Welk figuur moet het vraagteken vervangen om een logische reeks te vormen?" at bounding box center [347, 107] width 441 height 35
click at [258, 276] on icon at bounding box center [257, 283] width 69 height 69
click at [377, 363] on label "B" at bounding box center [368, 357] width 111 height 23
click at [376, 363] on input "B" at bounding box center [373, 362] width 8 height 8
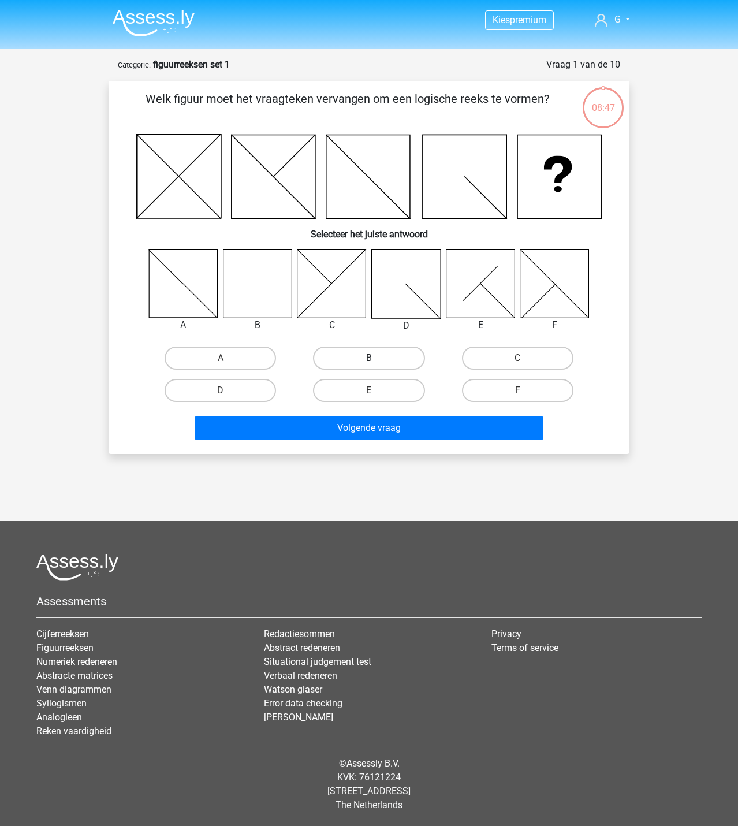
radio input "true"
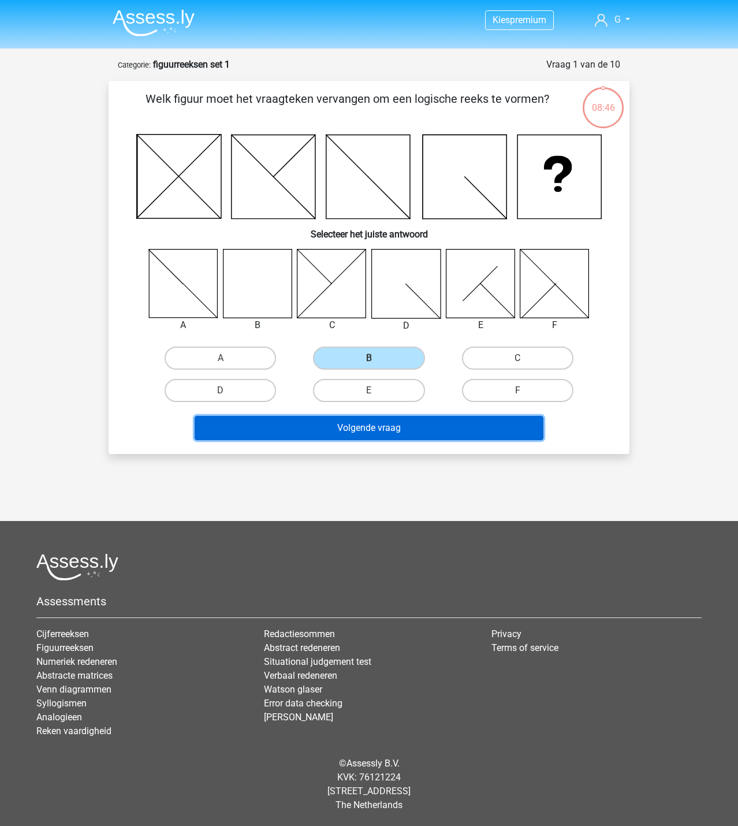
click at [404, 435] on button "Volgende vraag" at bounding box center [369, 428] width 349 height 24
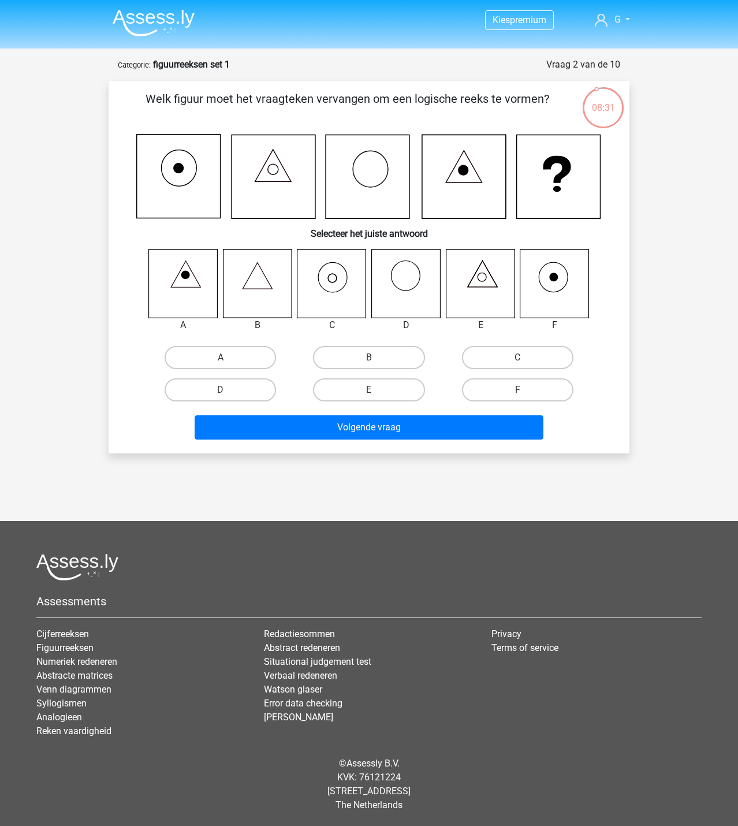
click at [338, 296] on icon at bounding box center [331, 283] width 69 height 69
click at [362, 355] on label "B" at bounding box center [368, 357] width 111 height 23
click at [369, 357] on input "B" at bounding box center [373, 361] width 8 height 8
radio input "true"
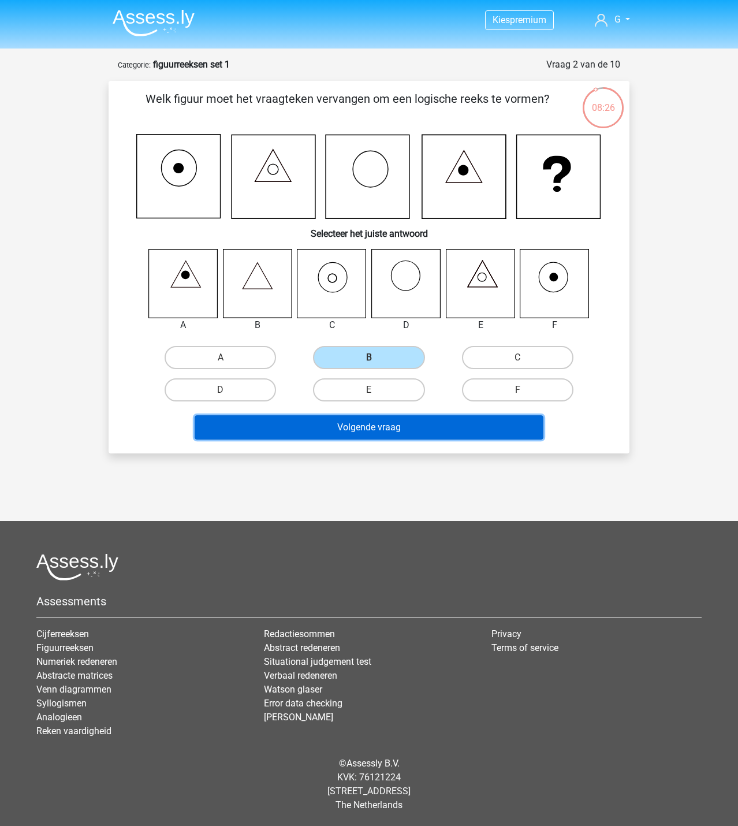
click at [442, 425] on button "Volgende vraag" at bounding box center [369, 427] width 349 height 24
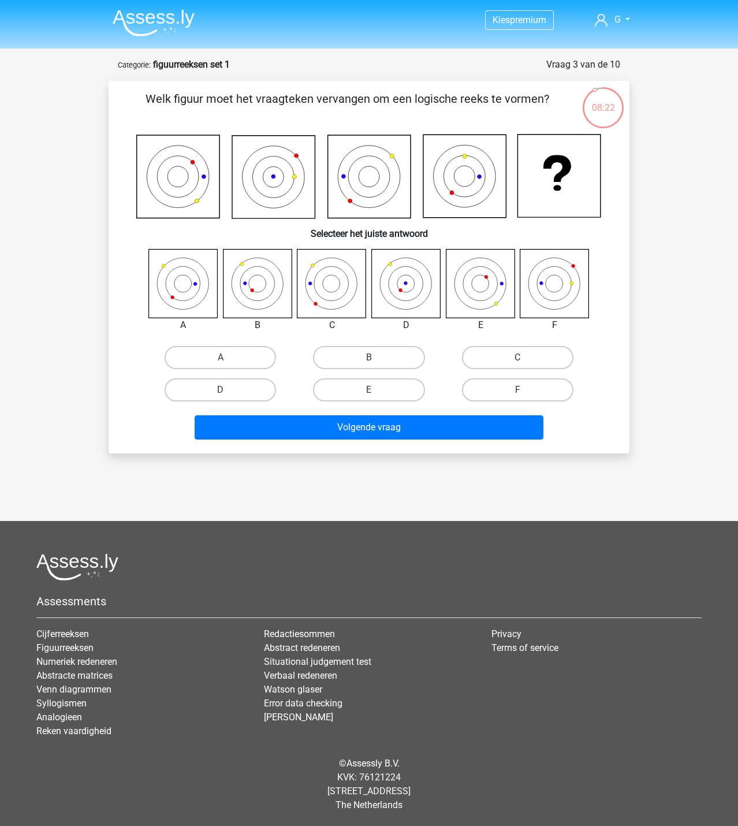
click at [345, 177] on icon at bounding box center [344, 176] width 4 height 4
click at [179, 269] on icon at bounding box center [183, 283] width 69 height 69
click at [377, 359] on label "B" at bounding box center [368, 357] width 111 height 23
click at [376, 359] on input "B" at bounding box center [373, 361] width 8 height 8
radio input "true"
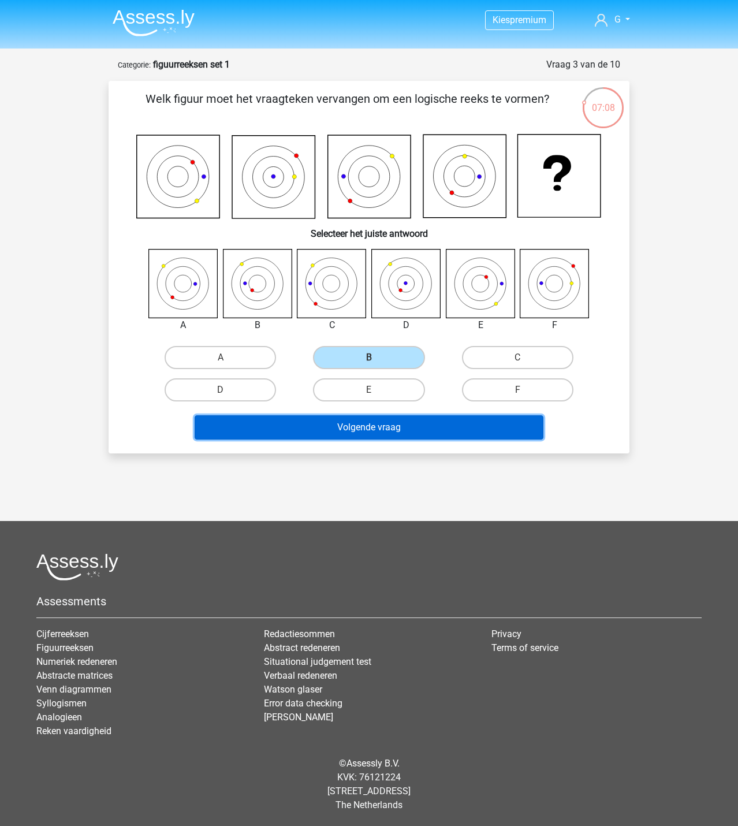
click at [413, 431] on button "Volgende vraag" at bounding box center [369, 427] width 349 height 24
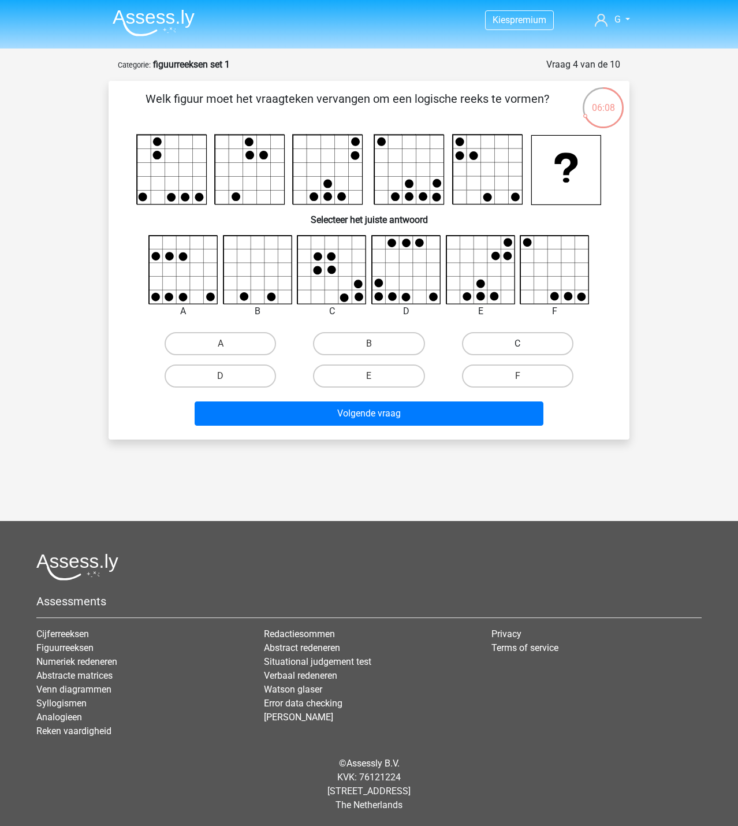
click at [512, 345] on label "C" at bounding box center [517, 343] width 111 height 23
click at [517, 345] on input "C" at bounding box center [521, 348] width 8 height 8
radio input "true"
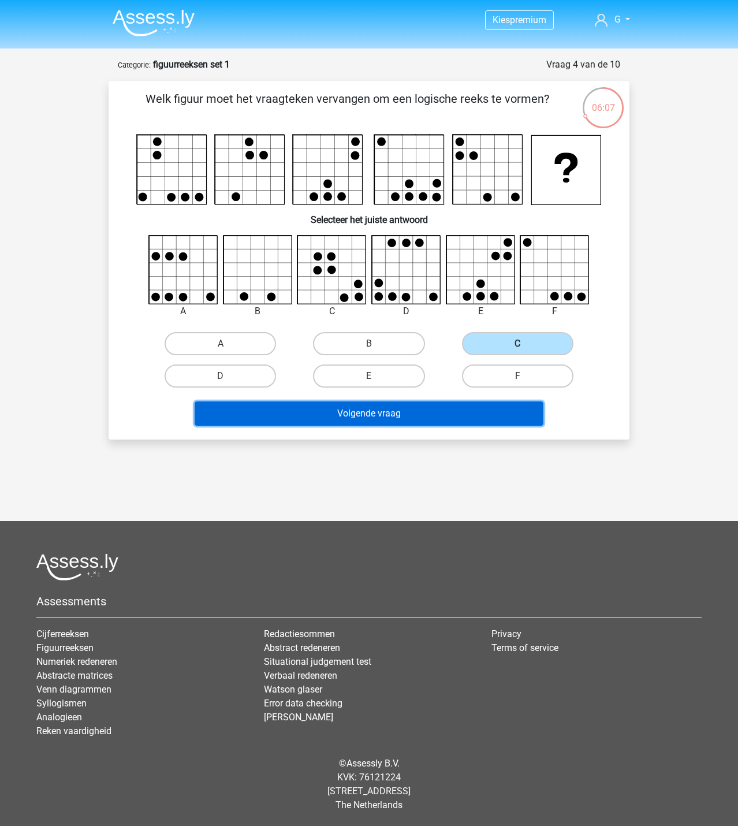
click at [464, 419] on button "Volgende vraag" at bounding box center [369, 413] width 349 height 24
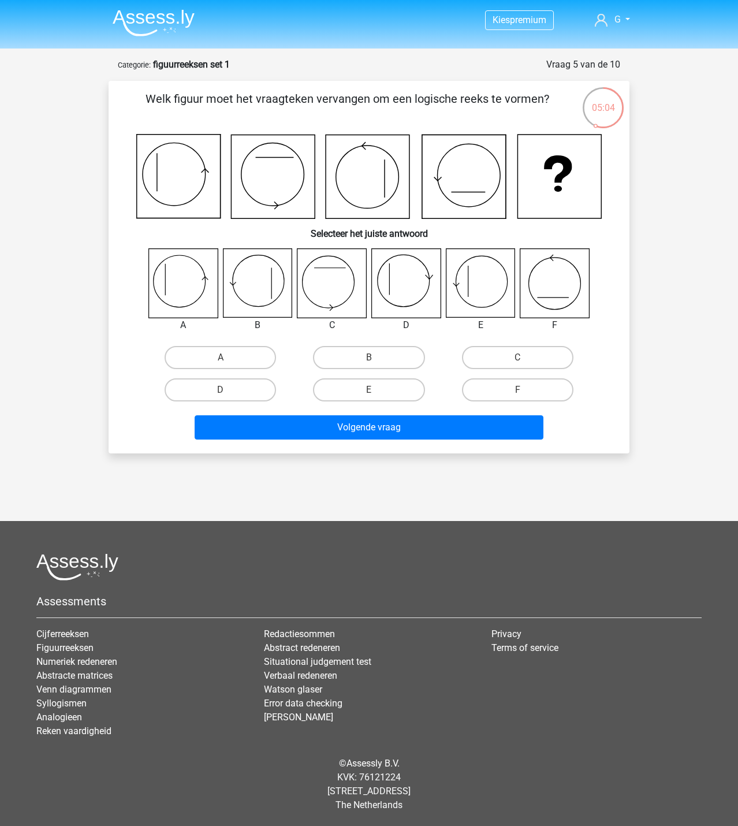
click at [375, 360] on input "B" at bounding box center [373, 361] width 8 height 8
radio input "true"
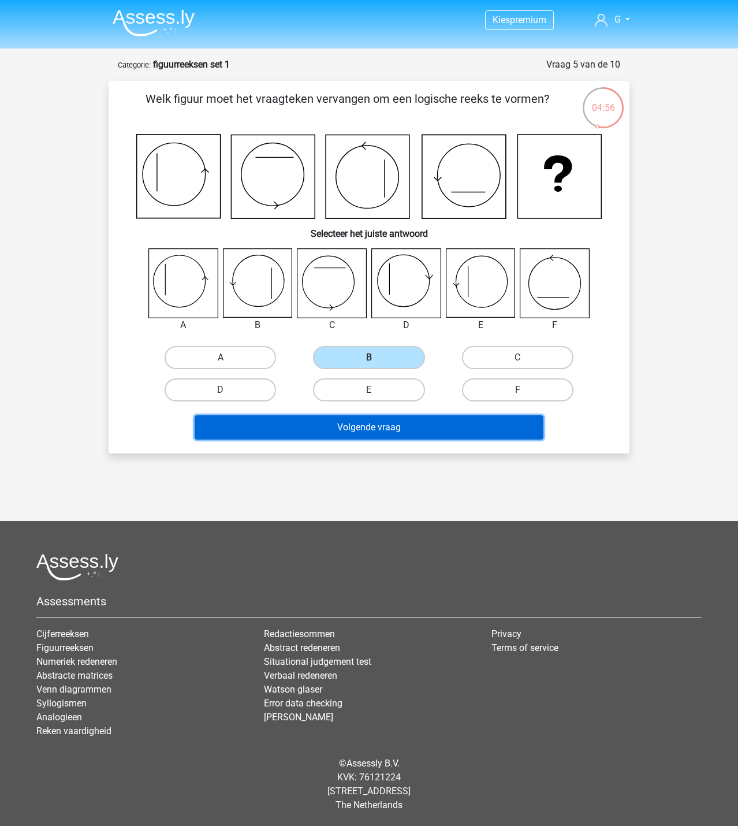
click at [447, 426] on button "Volgende vraag" at bounding box center [369, 427] width 349 height 24
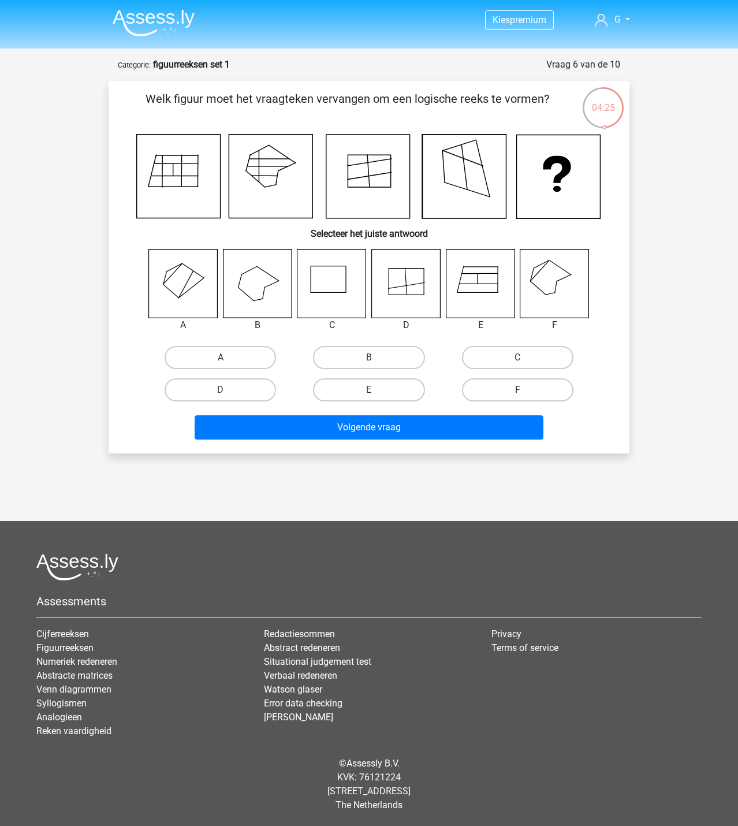
click at [494, 387] on label "F" at bounding box center [517, 389] width 111 height 23
click at [517, 390] on input "F" at bounding box center [521, 394] width 8 height 8
radio input "true"
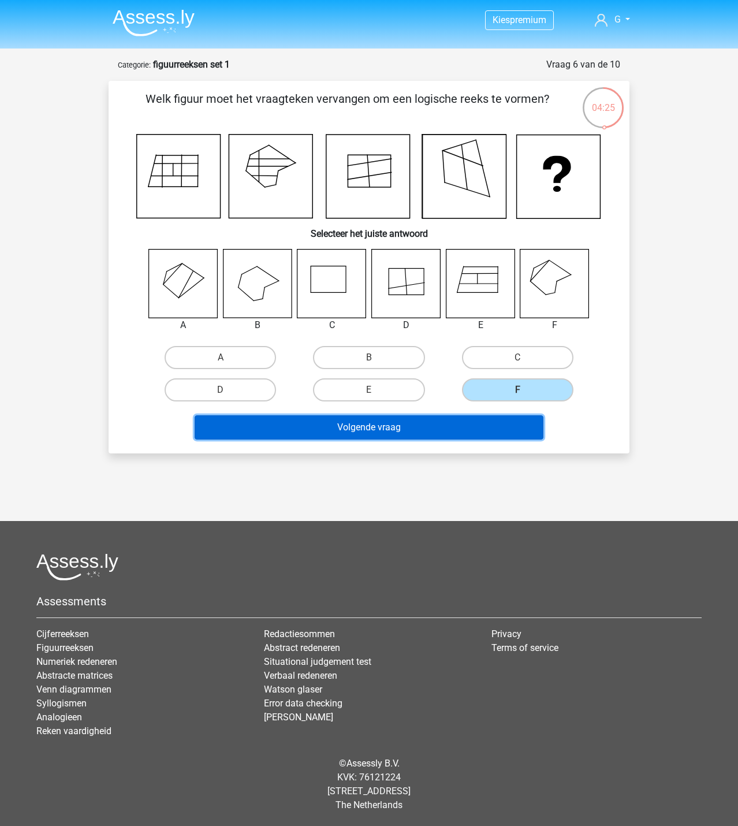
click at [487, 424] on button "Volgende vraag" at bounding box center [369, 427] width 349 height 24
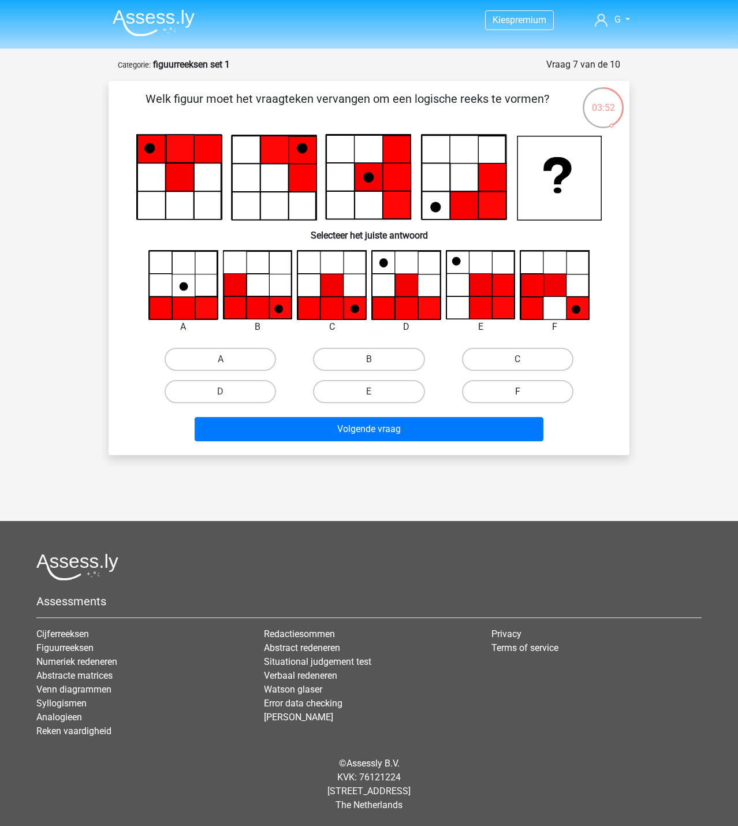
click at [498, 389] on label "F" at bounding box center [517, 391] width 111 height 23
click at [517, 391] on input "F" at bounding box center [521, 395] width 8 height 8
radio input "true"
click at [520, 361] on input "C" at bounding box center [521, 363] width 8 height 8
radio input "true"
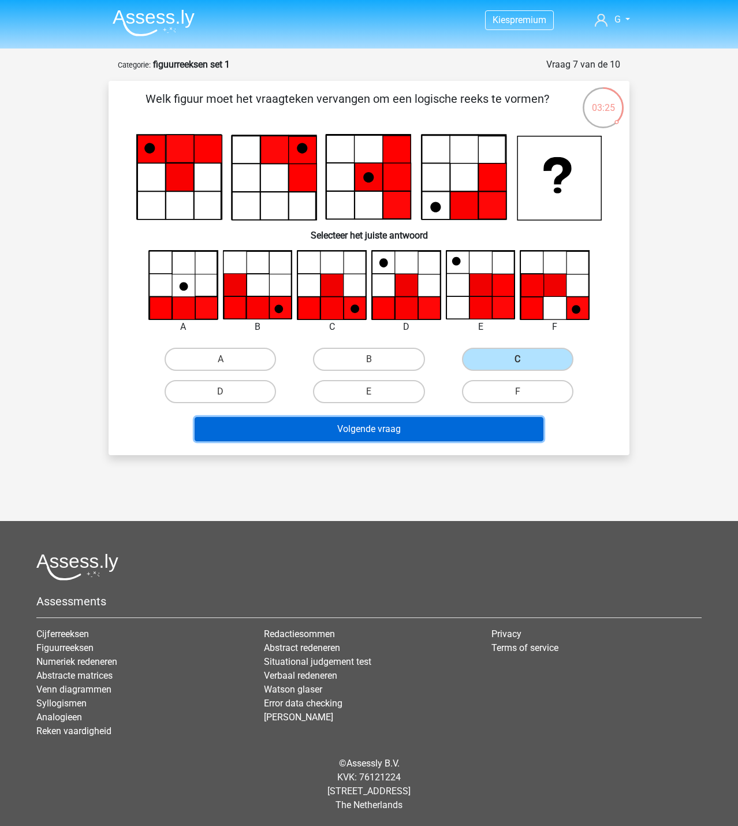
click at [427, 432] on button "Volgende vraag" at bounding box center [369, 429] width 349 height 24
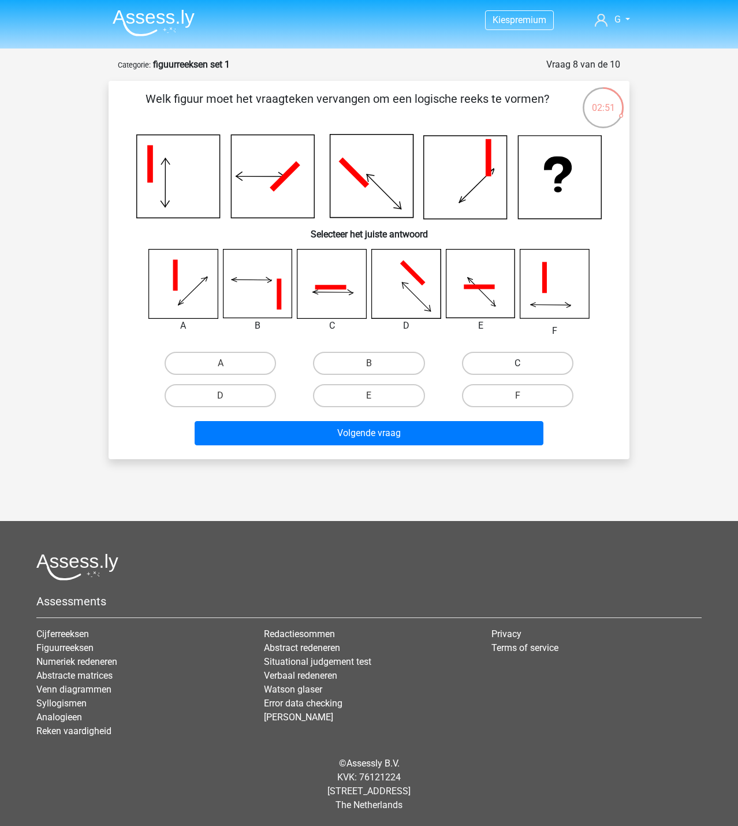
click at [532, 361] on label "C" at bounding box center [517, 363] width 111 height 23
click at [525, 363] on input "C" at bounding box center [521, 367] width 8 height 8
radio input "true"
click at [214, 389] on label "D" at bounding box center [220, 395] width 111 height 23
click at [221, 396] on input "D" at bounding box center [225, 400] width 8 height 8
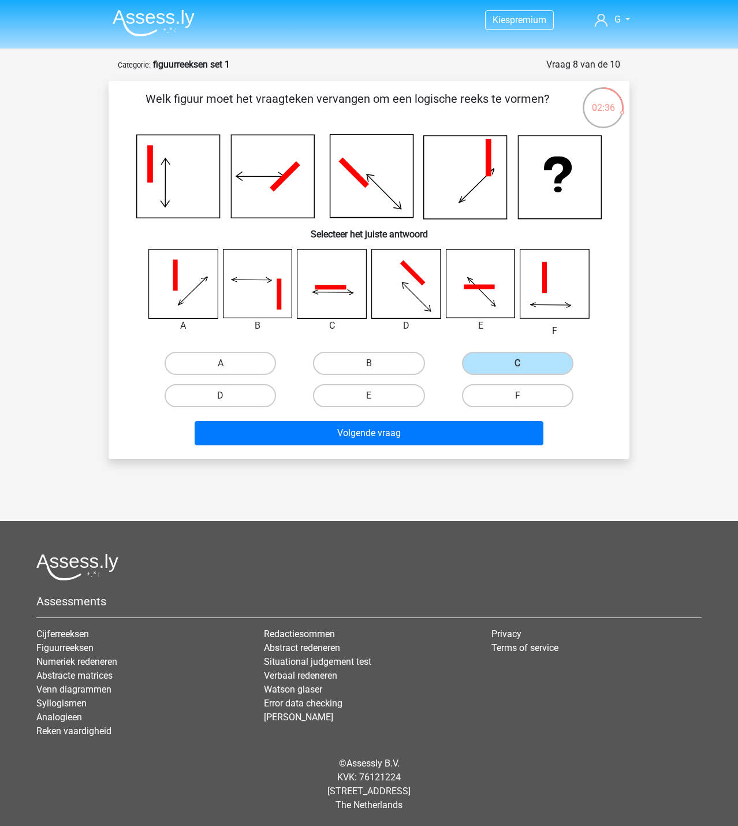
radio input "true"
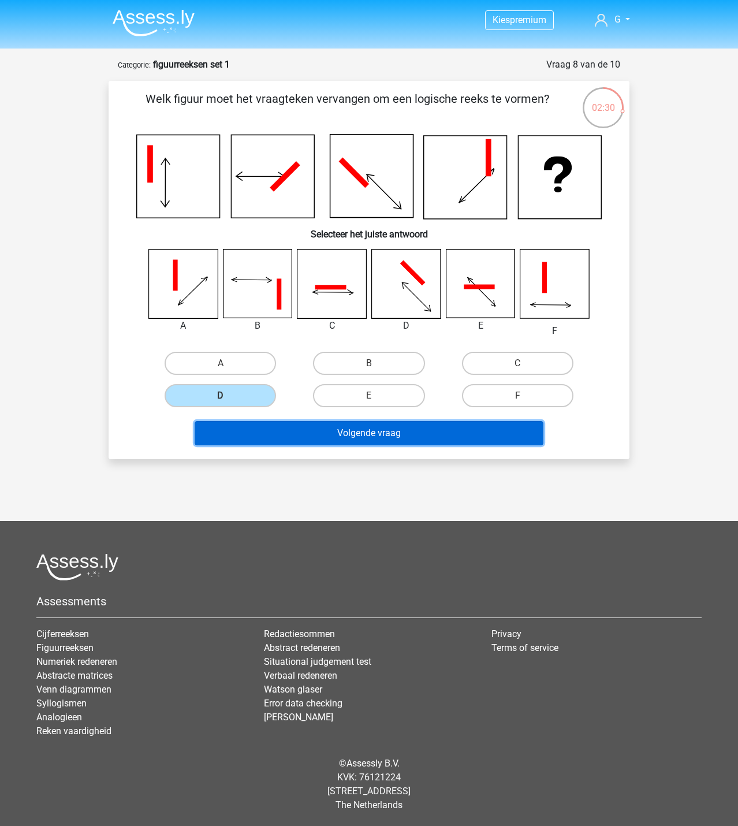
click at [502, 433] on button "Volgende vraag" at bounding box center [369, 433] width 349 height 24
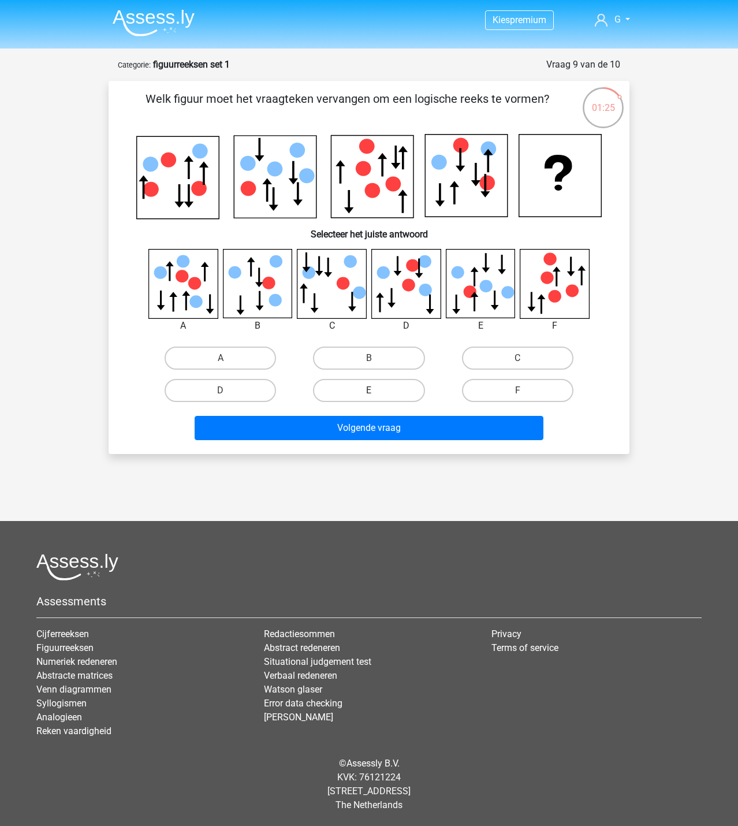
click at [374, 387] on label "E" at bounding box center [368, 390] width 111 height 23
click at [374, 390] on input "E" at bounding box center [373, 394] width 8 height 8
radio input "true"
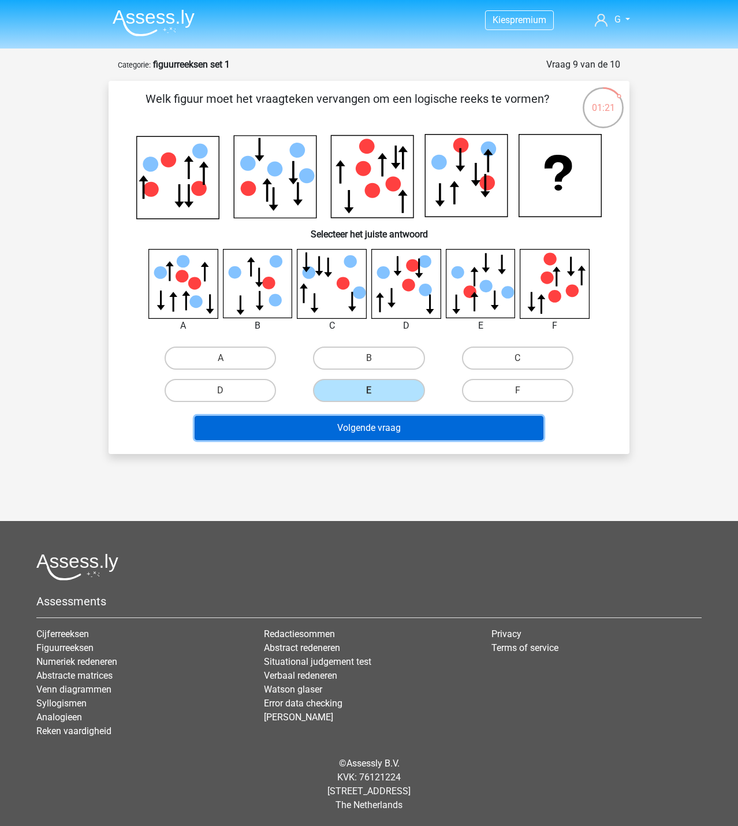
click at [480, 437] on button "Volgende vraag" at bounding box center [369, 428] width 349 height 24
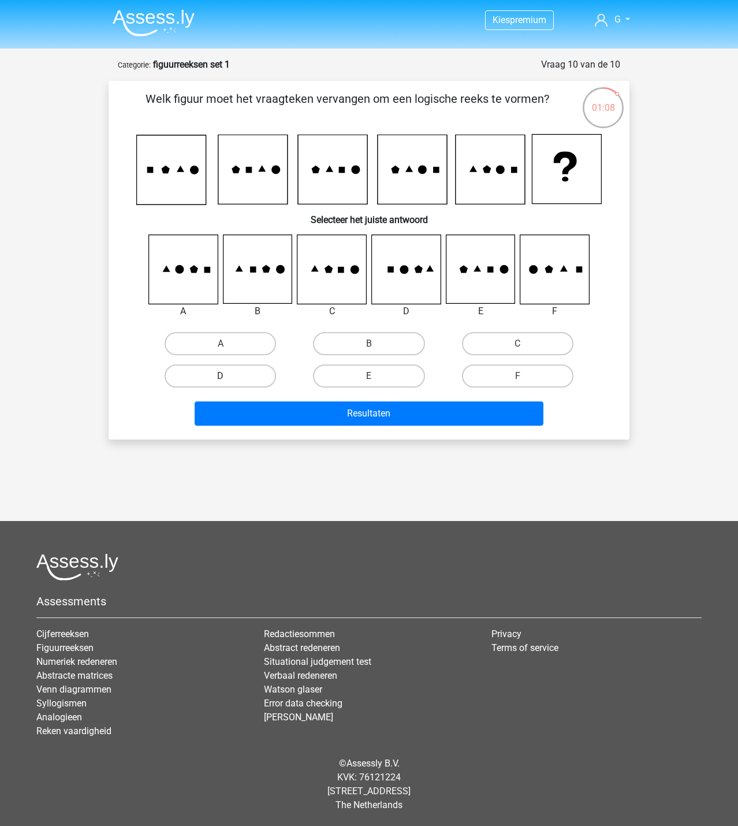
click at [243, 376] on label "D" at bounding box center [220, 375] width 111 height 23
click at [228, 376] on input "D" at bounding box center [225, 380] width 8 height 8
radio input "true"
click at [506, 335] on label "C" at bounding box center [517, 343] width 111 height 23
click at [517, 344] on input "C" at bounding box center [521, 348] width 8 height 8
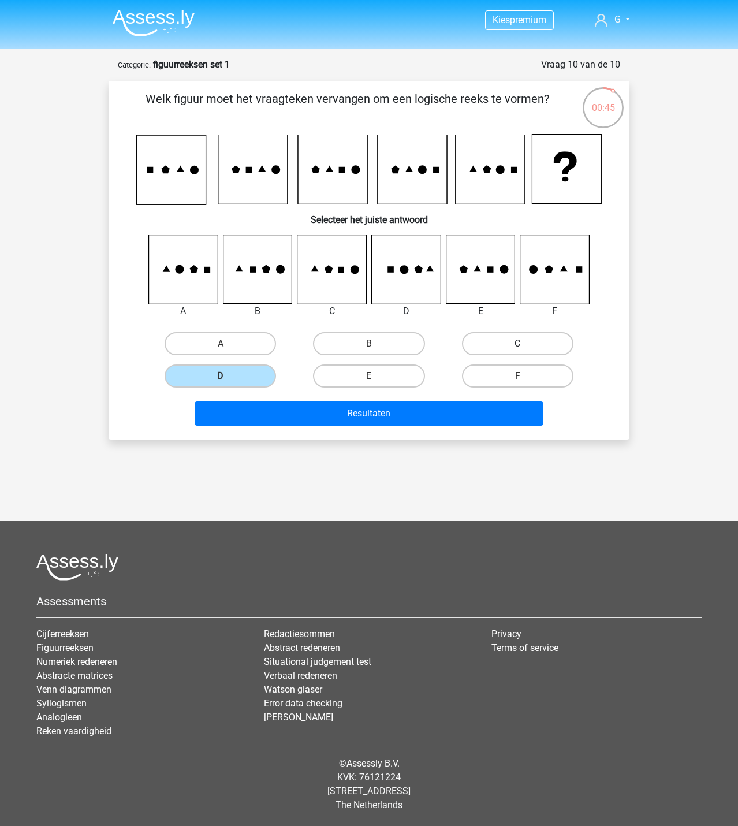
radio input "true"
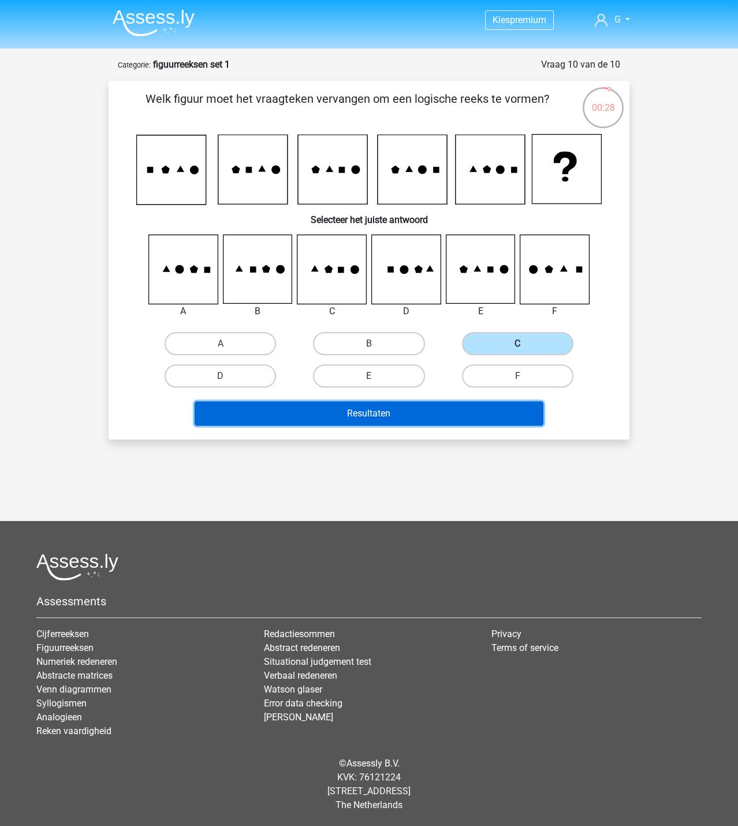
click at [422, 409] on button "Resultaten" at bounding box center [369, 413] width 349 height 24
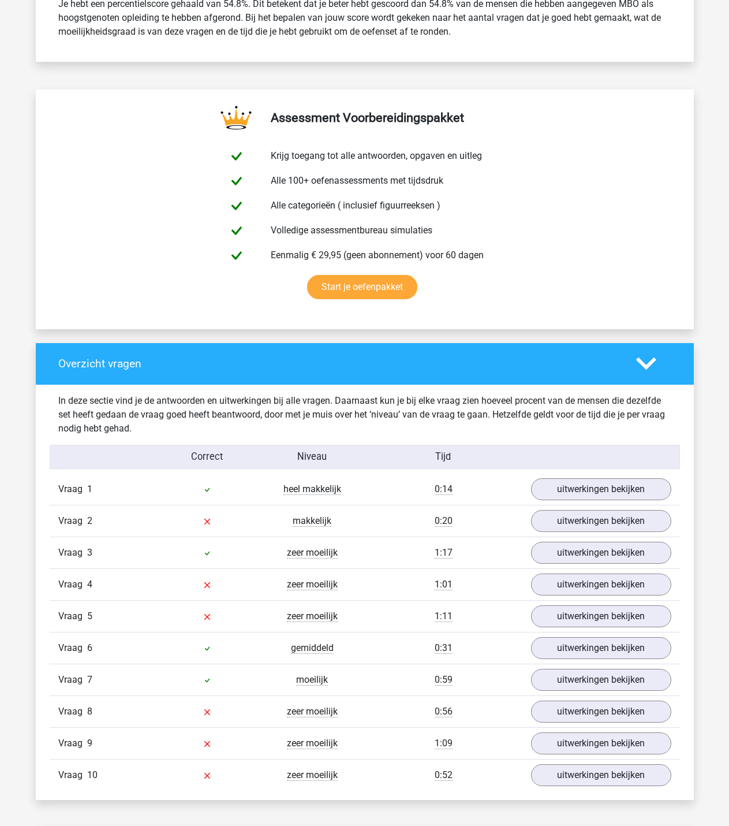
scroll to position [635, 0]
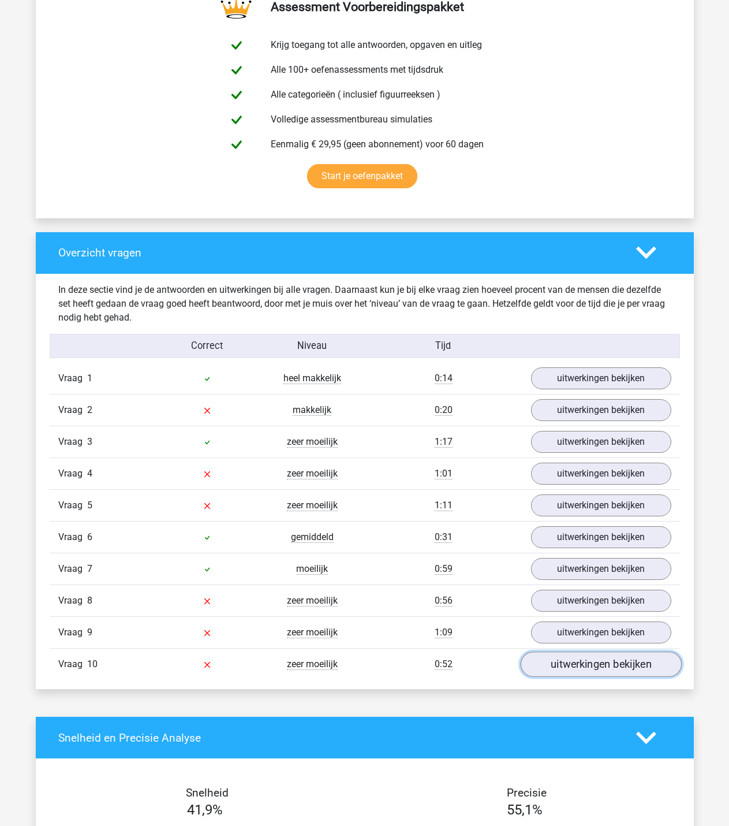
click at [600, 662] on link "uitwerkingen bekijken" at bounding box center [600, 663] width 161 height 25
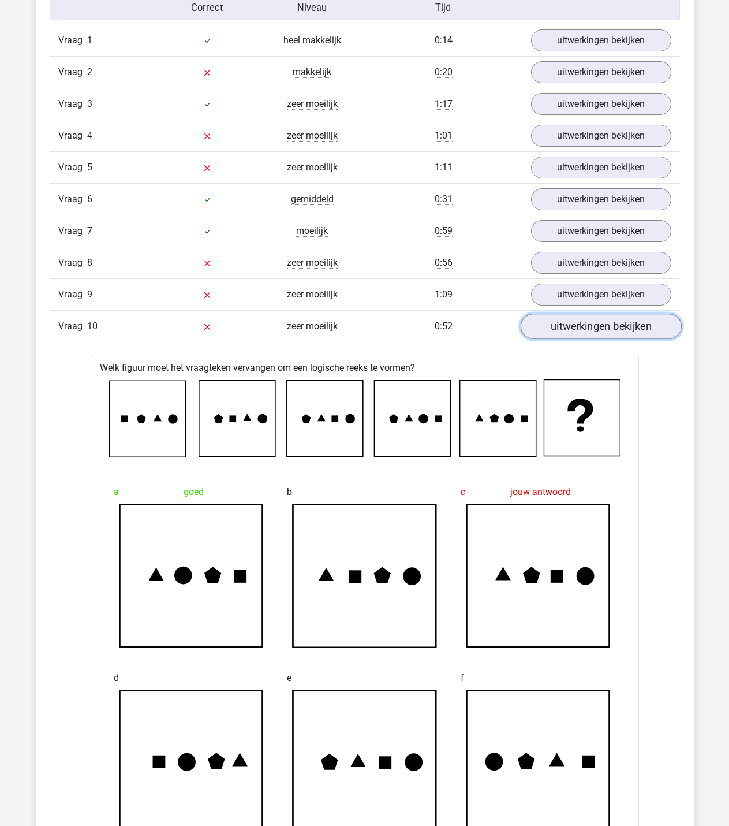
scroll to position [982, 0]
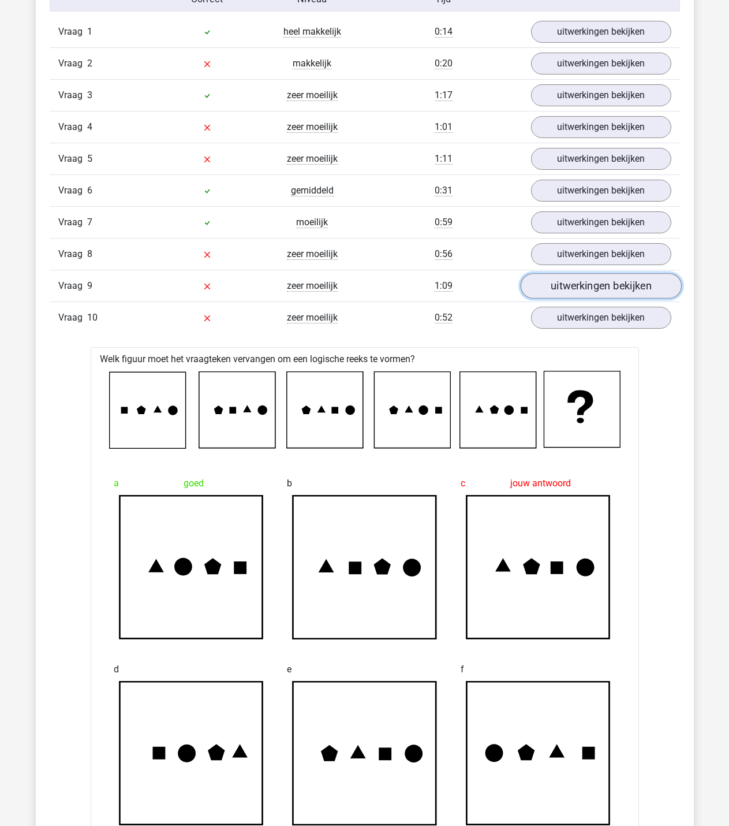
click at [576, 291] on link "uitwerkingen bekijken" at bounding box center [600, 285] width 161 height 25
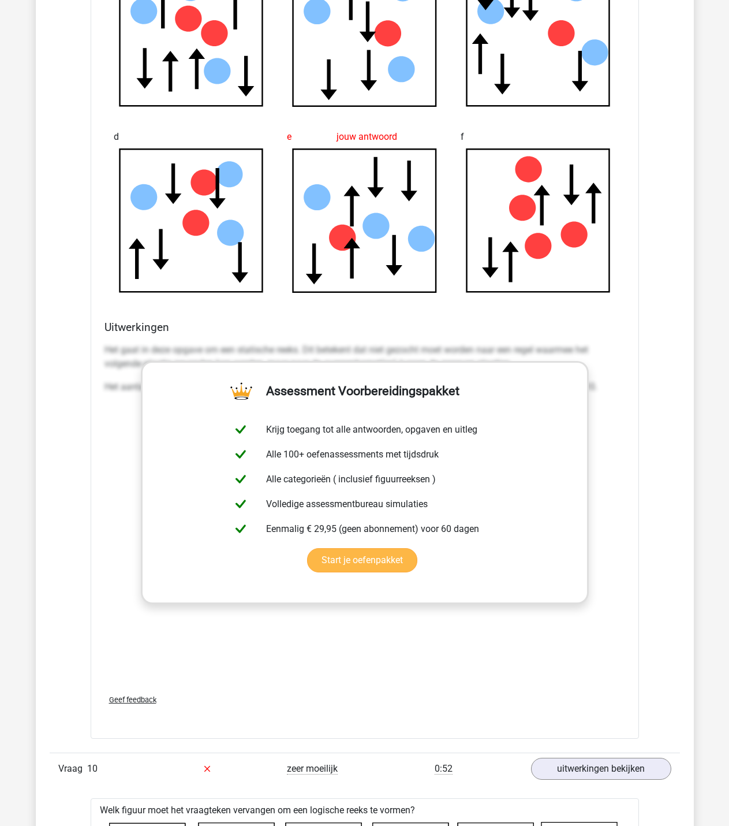
scroll to position [1501, 0]
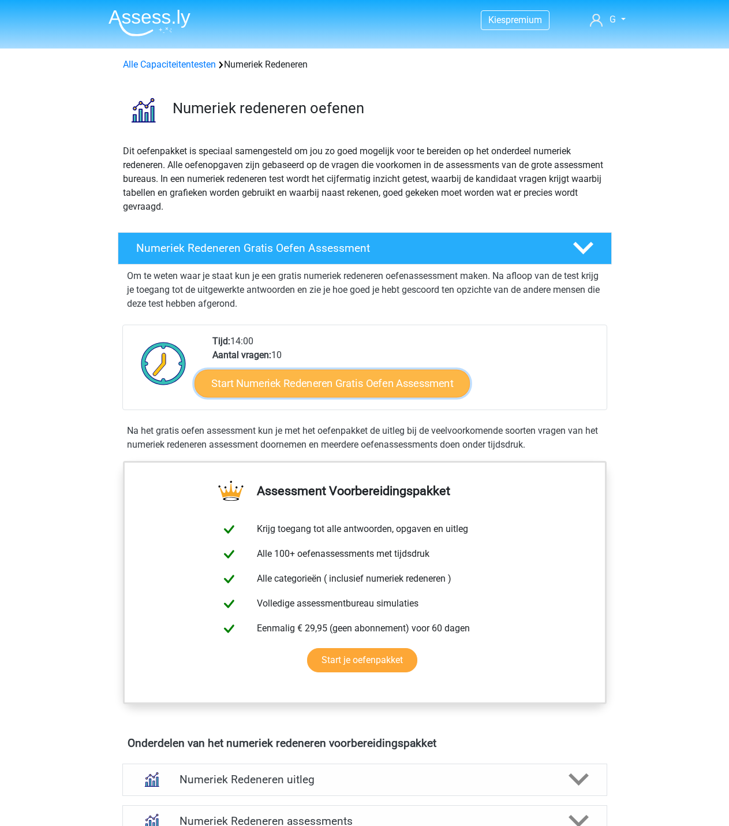
click at [345, 391] on link "Start Numeriek Redeneren Gratis Oefen Assessment" at bounding box center [332, 383] width 275 height 28
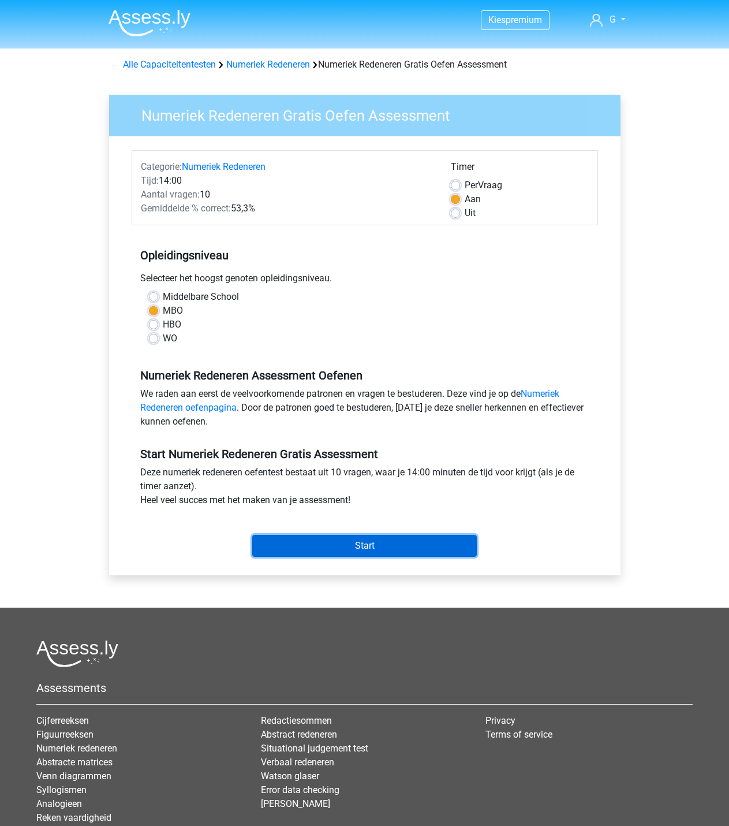
click at [338, 549] on input "Start" at bounding box center [364, 546] width 225 height 22
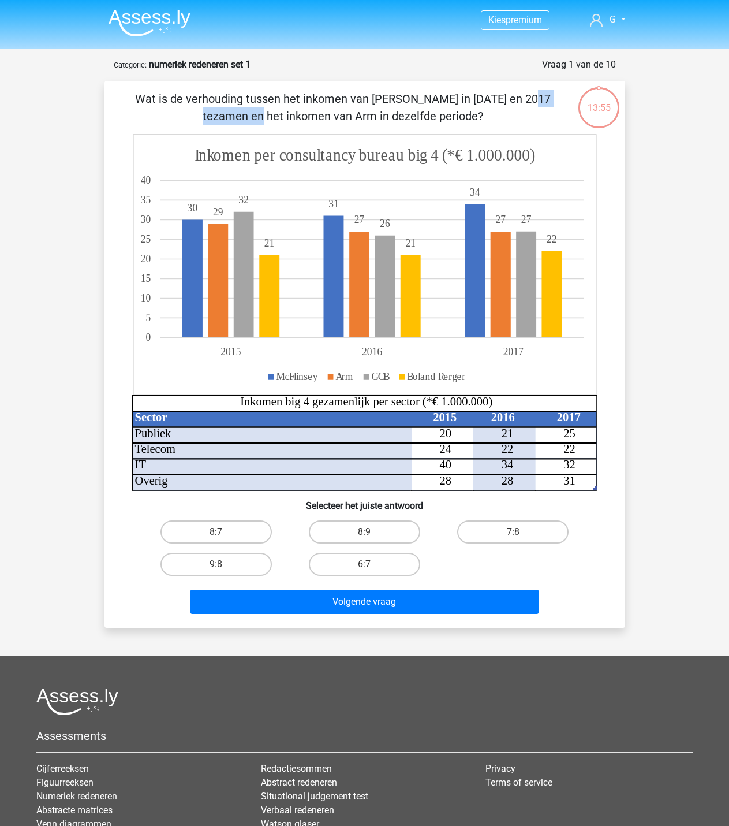
drag, startPoint x: 287, startPoint y: 104, endPoint x: 343, endPoint y: 97, distance: 56.4
click at [341, 96] on p "Wat is de verhouding tussen het inkomen van [PERSON_NAME] in [DATE] en 2017 tez…" at bounding box center [343, 107] width 441 height 35
drag, startPoint x: 390, startPoint y: 94, endPoint x: 437, endPoint y: 102, distance: 47.5
click at [397, 96] on p "Wat is de verhouding tussen het inkomen van [PERSON_NAME] in [DATE] en 2017 tez…" at bounding box center [343, 107] width 441 height 35
drag, startPoint x: 359, startPoint y: 98, endPoint x: 432, endPoint y: 98, distance: 73.9
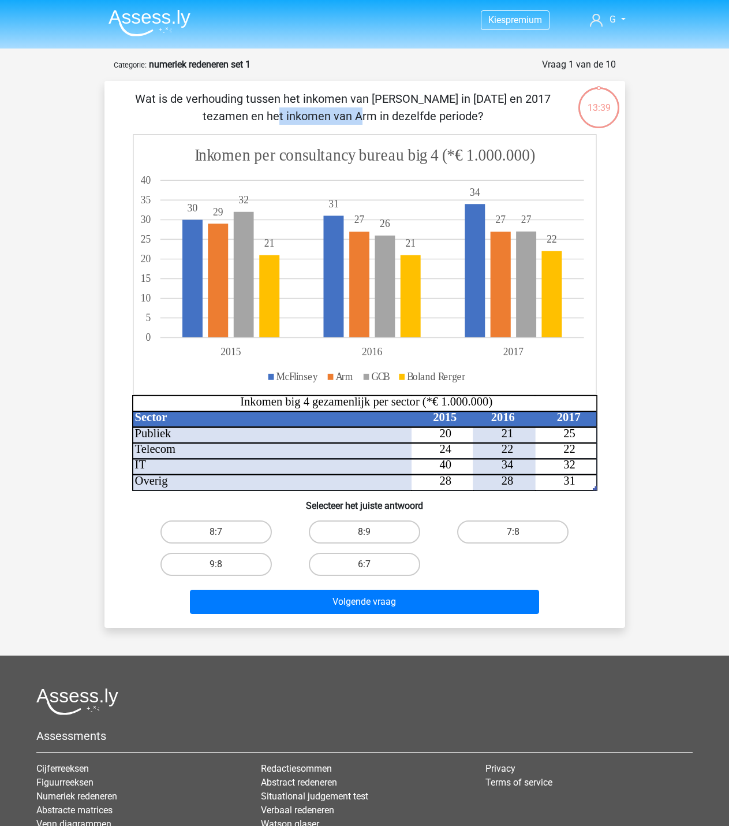
click at [432, 98] on p "Wat is de verhouding tussen het inkomen van [PERSON_NAME] in [DATE] en 2017 tez…" at bounding box center [343, 107] width 441 height 35
click at [442, 102] on p "Wat is de verhouding tussen het inkomen van [PERSON_NAME] in [DATE] en 2017 tez…" at bounding box center [343, 107] width 441 height 35
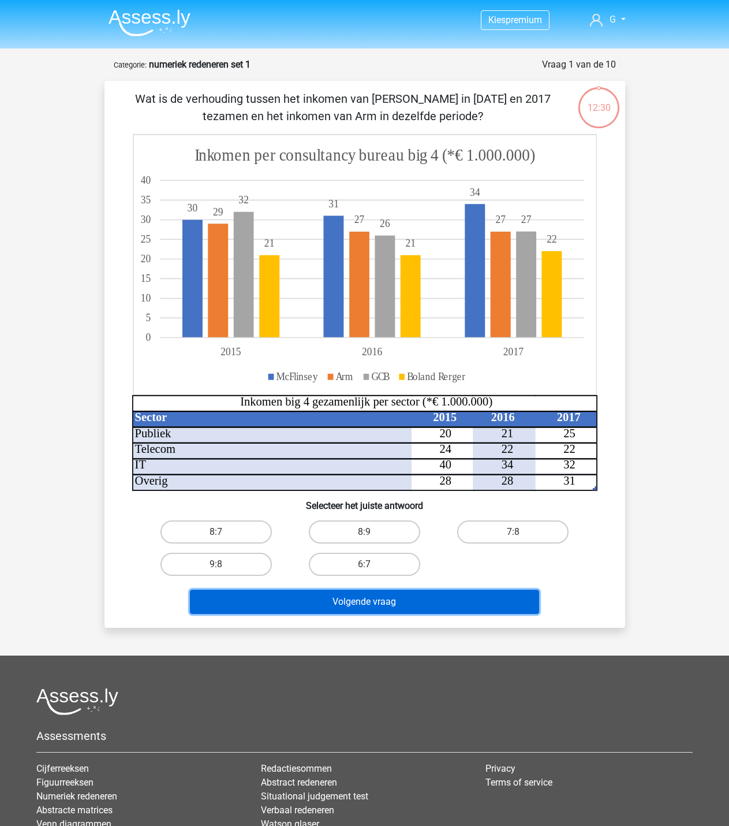
click at [466, 607] on button "Volgende vraag" at bounding box center [364, 602] width 349 height 24
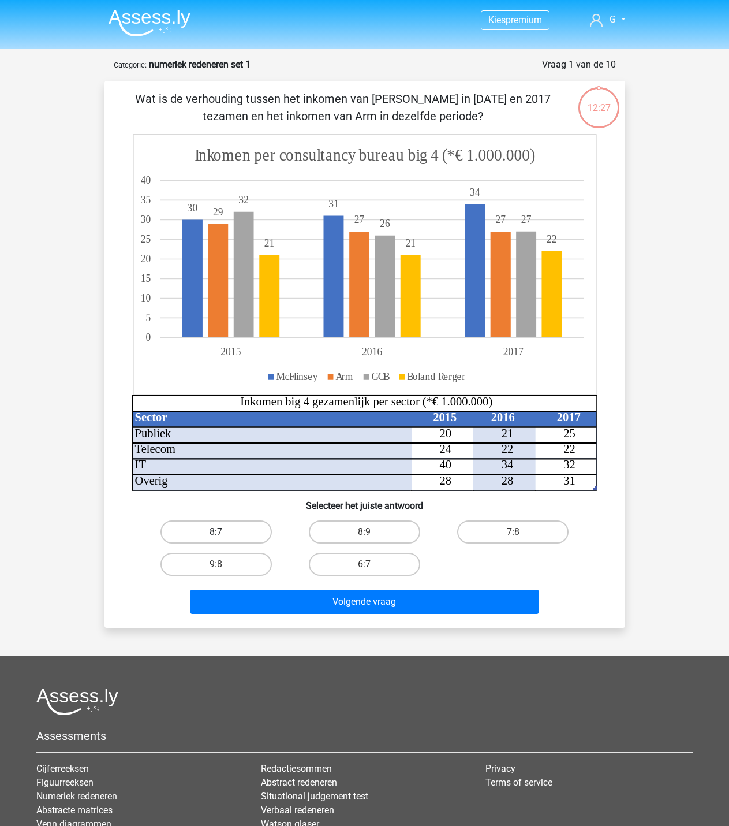
click at [252, 529] on label "8:7" at bounding box center [216, 531] width 111 height 23
click at [223, 532] on input "8:7" at bounding box center [220, 536] width 8 height 8
radio input "true"
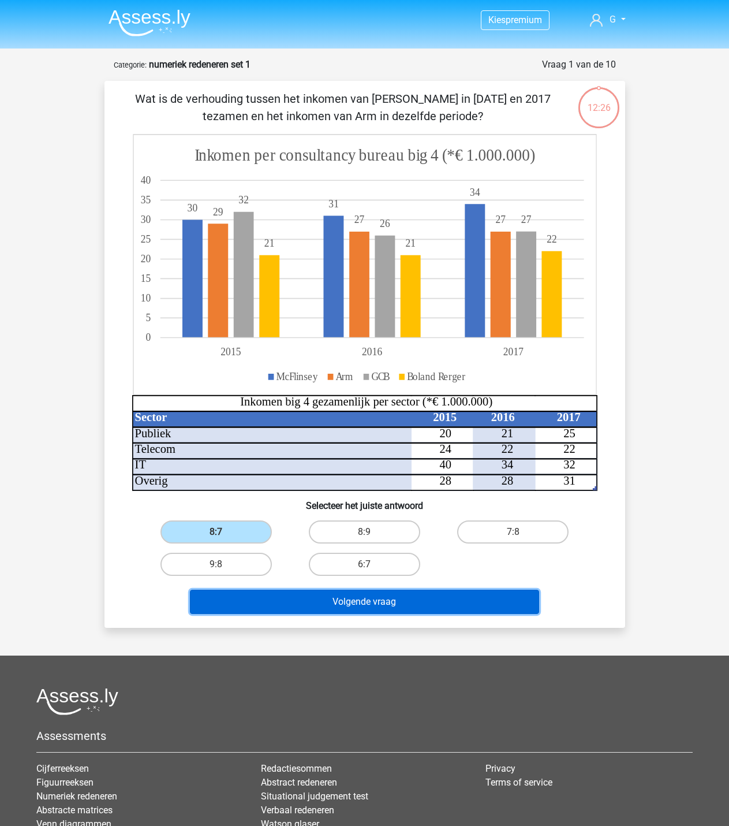
click at [383, 609] on button "Volgende vraag" at bounding box center [364, 602] width 349 height 24
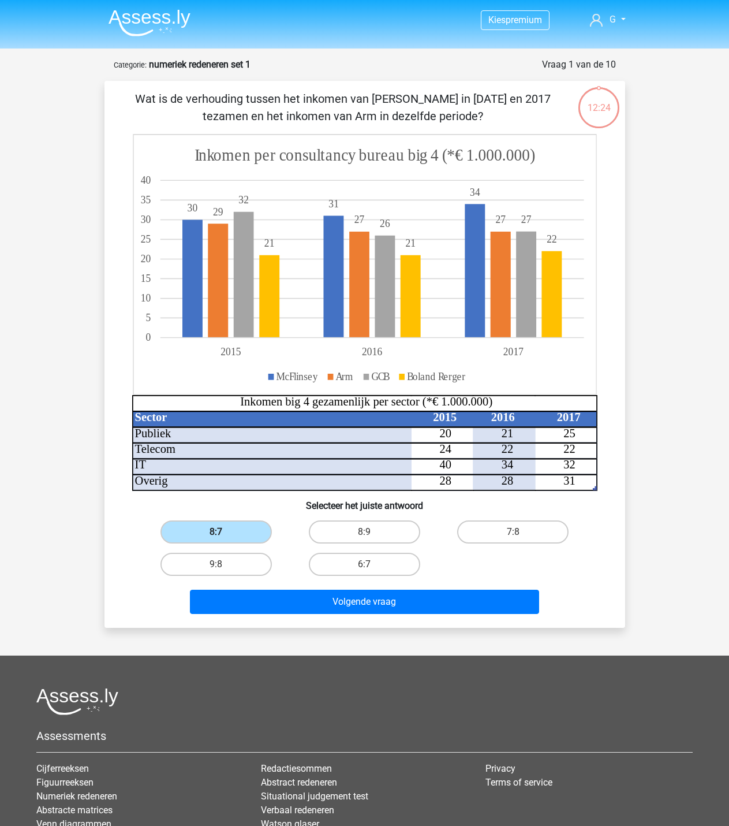
click at [241, 529] on label "8:7" at bounding box center [216, 531] width 111 height 23
click at [223, 532] on input "8:7" at bounding box center [220, 536] width 8 height 8
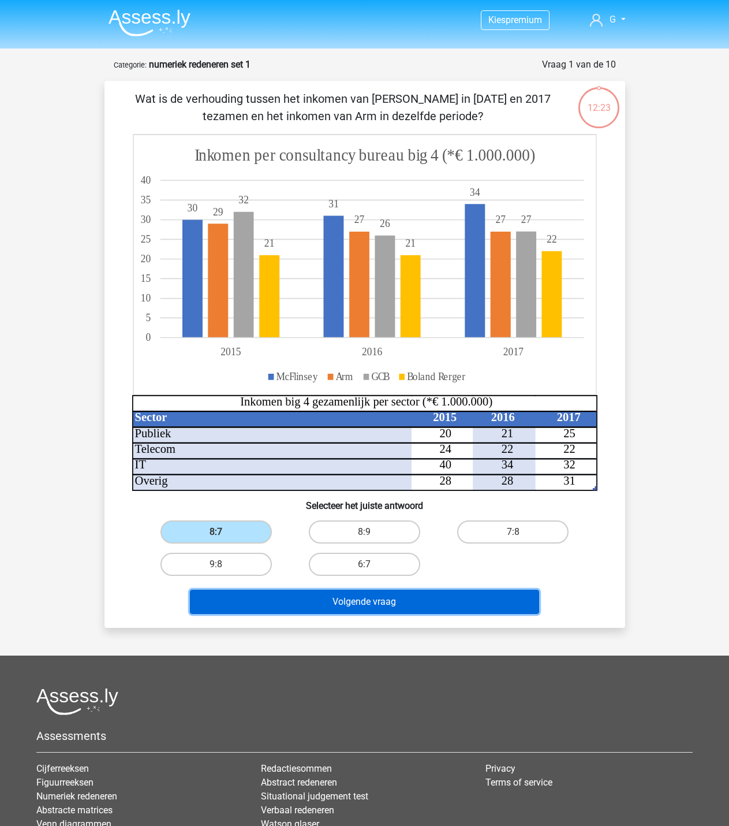
click at [326, 596] on button "Volgende vraag" at bounding box center [364, 602] width 349 height 24
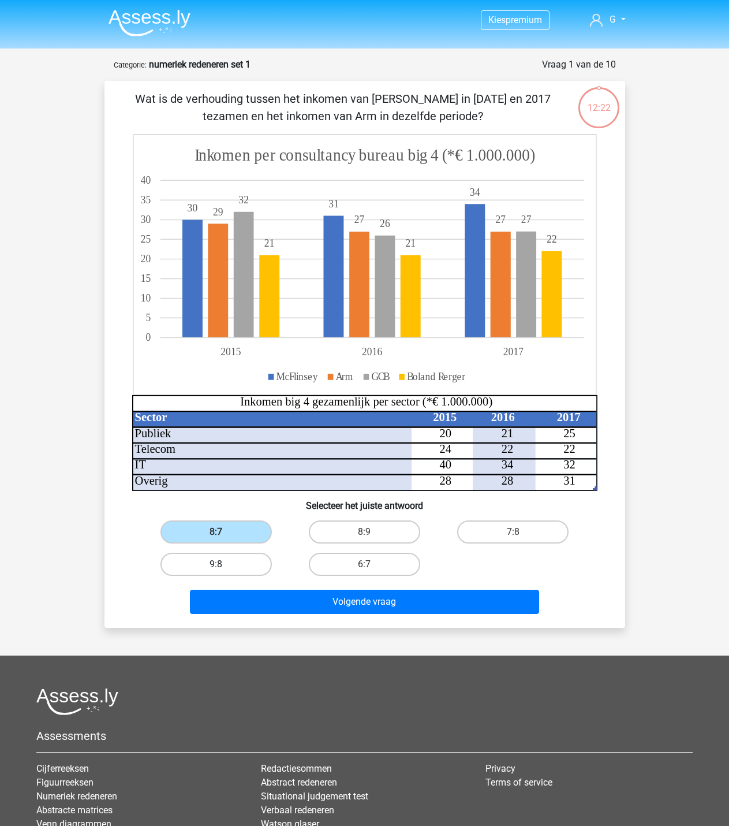
click at [246, 565] on label "9:8" at bounding box center [216, 564] width 111 height 23
click at [223, 565] on input "9:8" at bounding box center [220, 568] width 8 height 8
radio input "true"
click at [236, 529] on label "8:7" at bounding box center [216, 531] width 111 height 23
click at [223, 532] on input "8:7" at bounding box center [220, 536] width 8 height 8
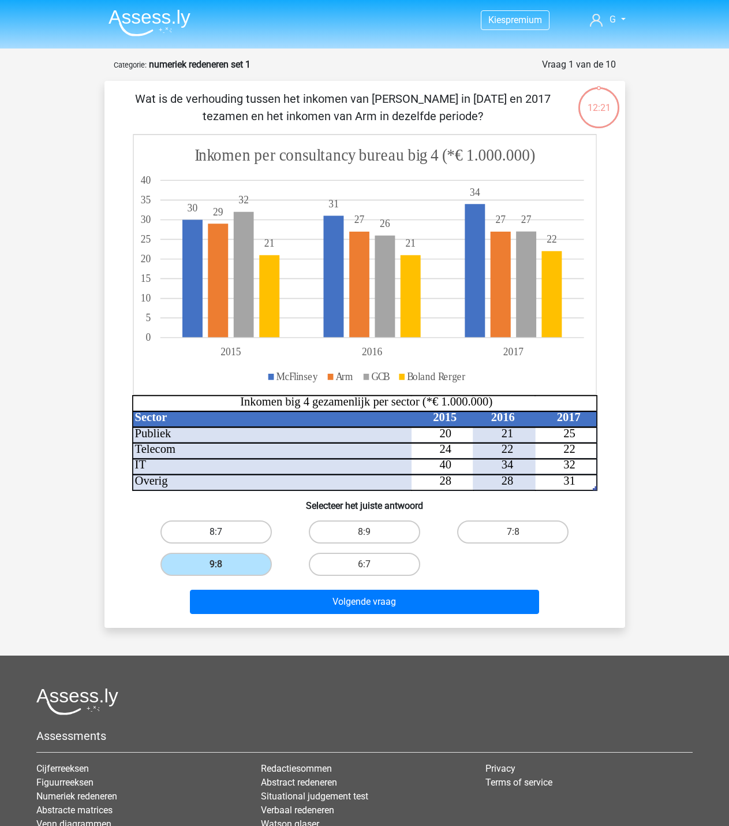
radio input "true"
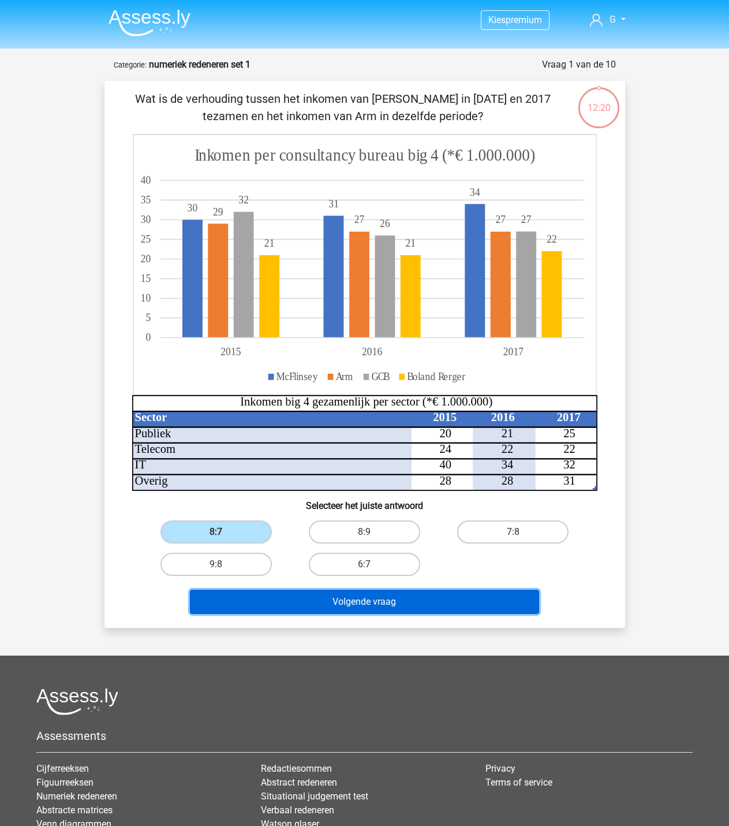
click at [300, 593] on button "Volgende vraag" at bounding box center [364, 602] width 349 height 24
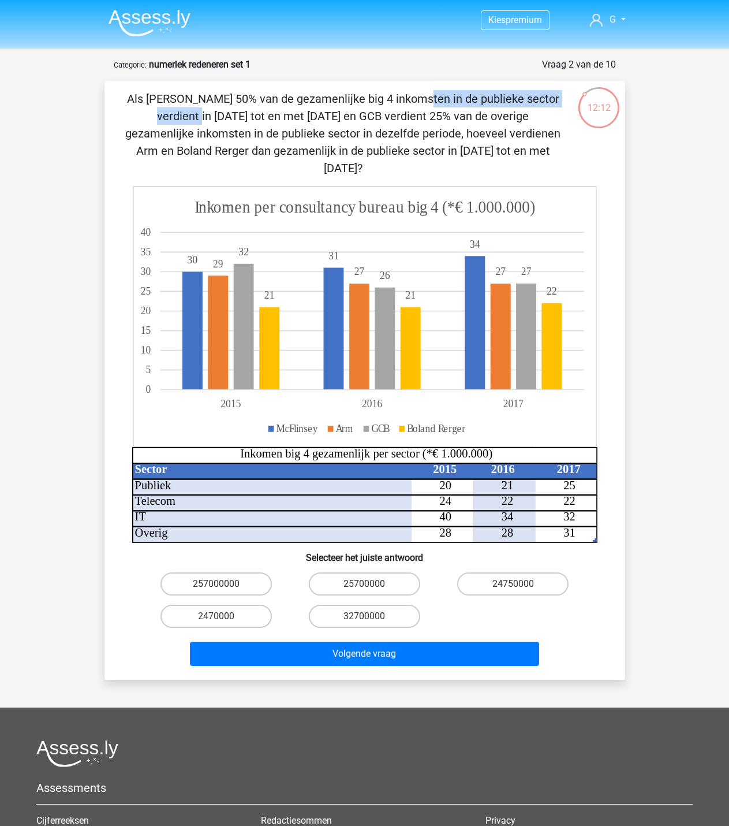
drag, startPoint x: 188, startPoint y: 97, endPoint x: 351, endPoint y: 106, distance: 162.5
click at [351, 106] on p "Als McFlinsey 50% van de gezamenlijke big 4 inkomsten in de publieke sector ver…" at bounding box center [343, 133] width 441 height 87
click at [214, 100] on p "Als McFlinsey 50% van de gezamenlijke big 4 inkomsten in de publieke sector ver…" at bounding box center [343, 133] width 441 height 87
drag, startPoint x: 189, startPoint y: 115, endPoint x: 262, endPoint y: 118, distance: 73.4
click at [262, 118] on p "Als McFlinsey 50% van de gezamenlijke big 4 inkomsten in de publieke sector ver…" at bounding box center [343, 133] width 441 height 87
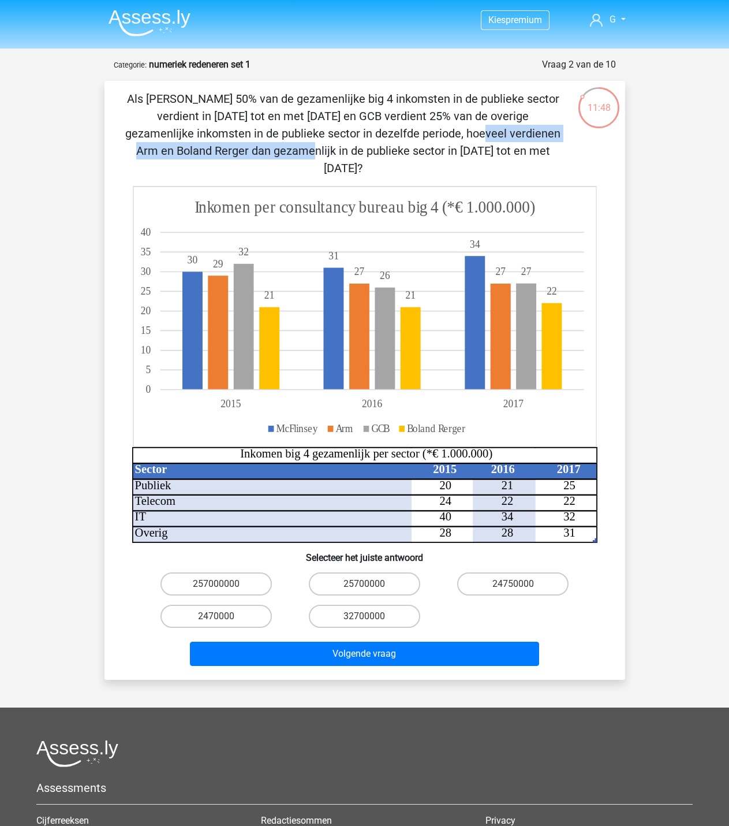
drag, startPoint x: 163, startPoint y: 136, endPoint x: 391, endPoint y: 139, distance: 228.7
click at [391, 139] on p "Als McFlinsey 50% van de gezamenlijke big 4 inkomsten in de publieke sector ver…" at bounding box center [343, 133] width 441 height 87
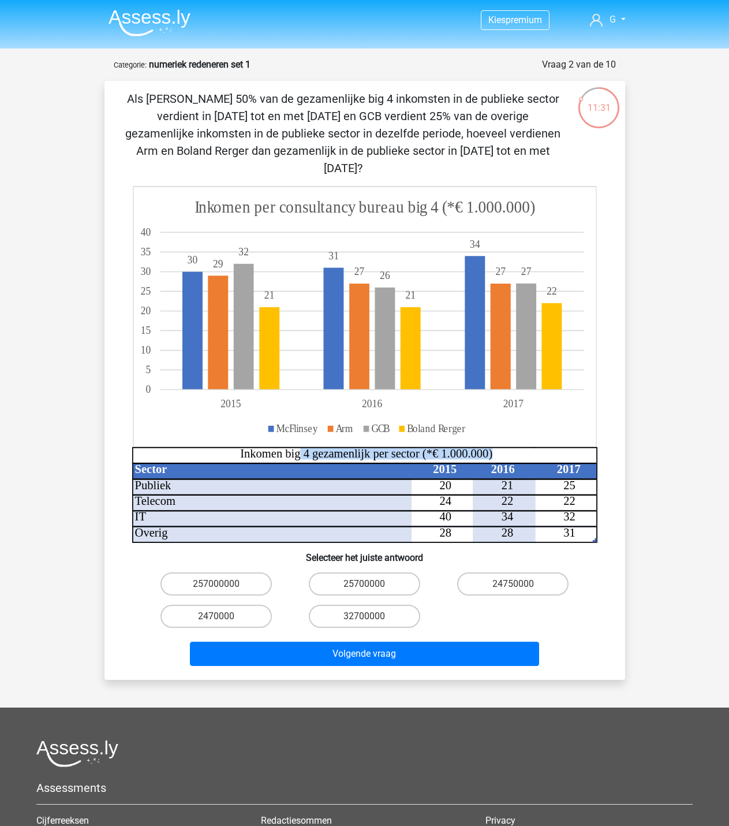
drag, startPoint x: 300, startPoint y: 435, endPoint x: 375, endPoint y: 428, distance: 75.4
click at [375, 428] on icon "Sector 2015 2016 2017 Publiek 20 21 25 Telecom 24 22 22 IT 40 34 32 Overig 28 2…" at bounding box center [364, 364] width 465 height 357
click at [523, 607] on div "257000000 25700000 24750000 2470000 32700000" at bounding box center [365, 600] width 446 height 65
click at [521, 572] on label "24750000" at bounding box center [512, 583] width 111 height 23
click at [521, 584] on input "24750000" at bounding box center [517, 588] width 8 height 8
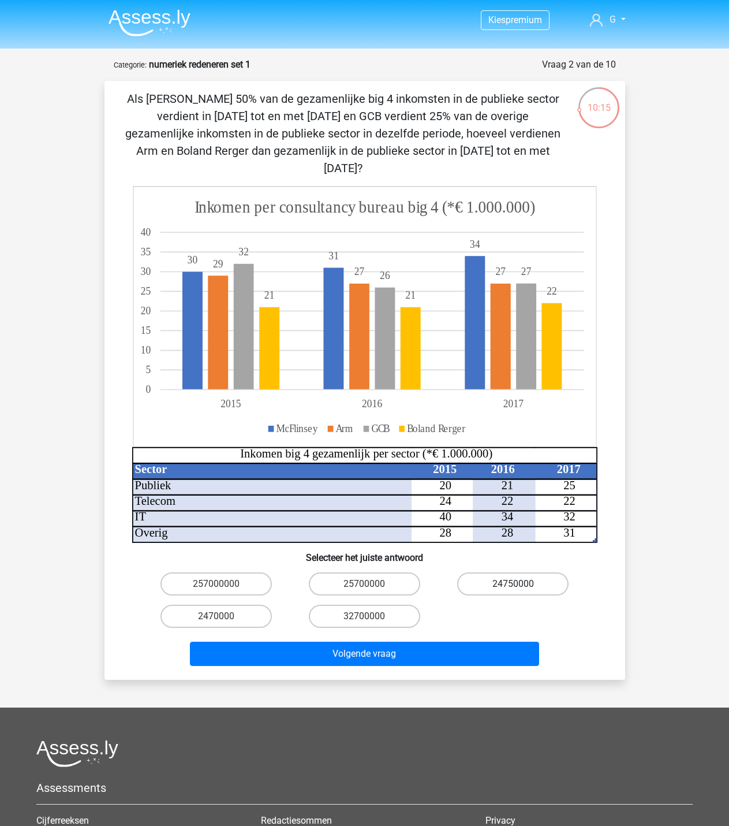
radio input "true"
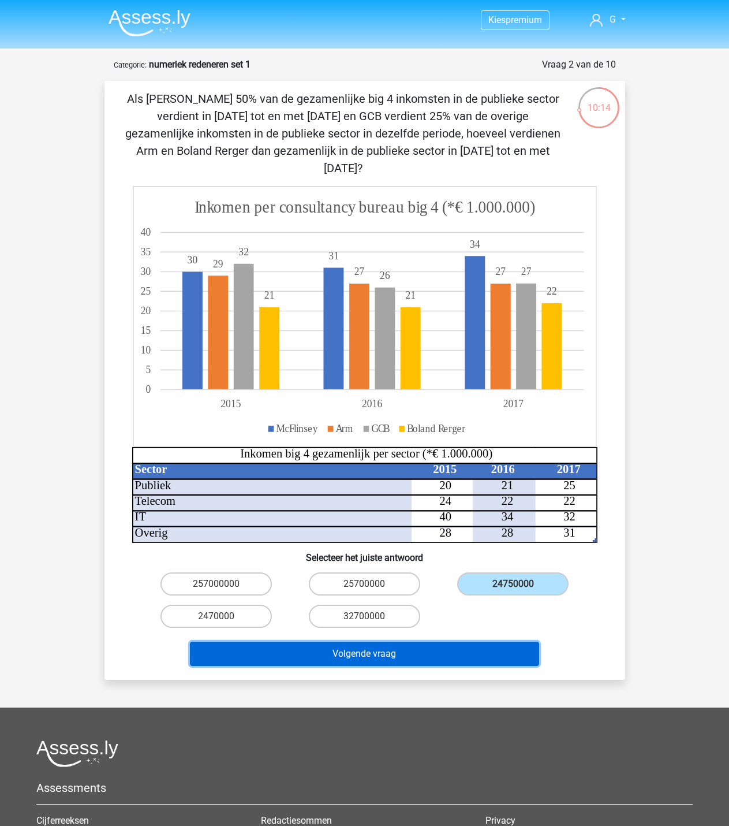
click at [505, 642] on button "Volgende vraag" at bounding box center [364, 654] width 349 height 24
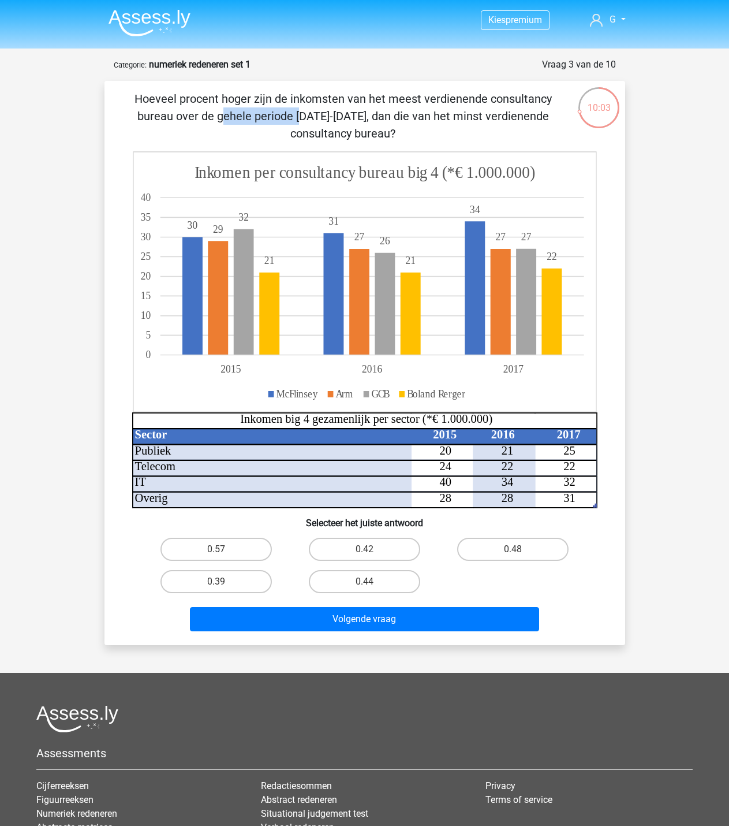
drag, startPoint x: 392, startPoint y: 105, endPoint x: 474, endPoint y: 104, distance: 82.0
click at [474, 102] on p "Hoeveel procent hoger zijn de inkomsten van het meest verdienende consultancy b…" at bounding box center [343, 116] width 441 height 52
drag, startPoint x: 224, startPoint y: 116, endPoint x: 373, endPoint y: 116, distance: 149.0
click at [373, 116] on p "Hoeveel procent hoger zijn de inkomsten van het meest verdienende consultancy b…" at bounding box center [343, 116] width 441 height 52
